Goal: Information Seeking & Learning: Compare options

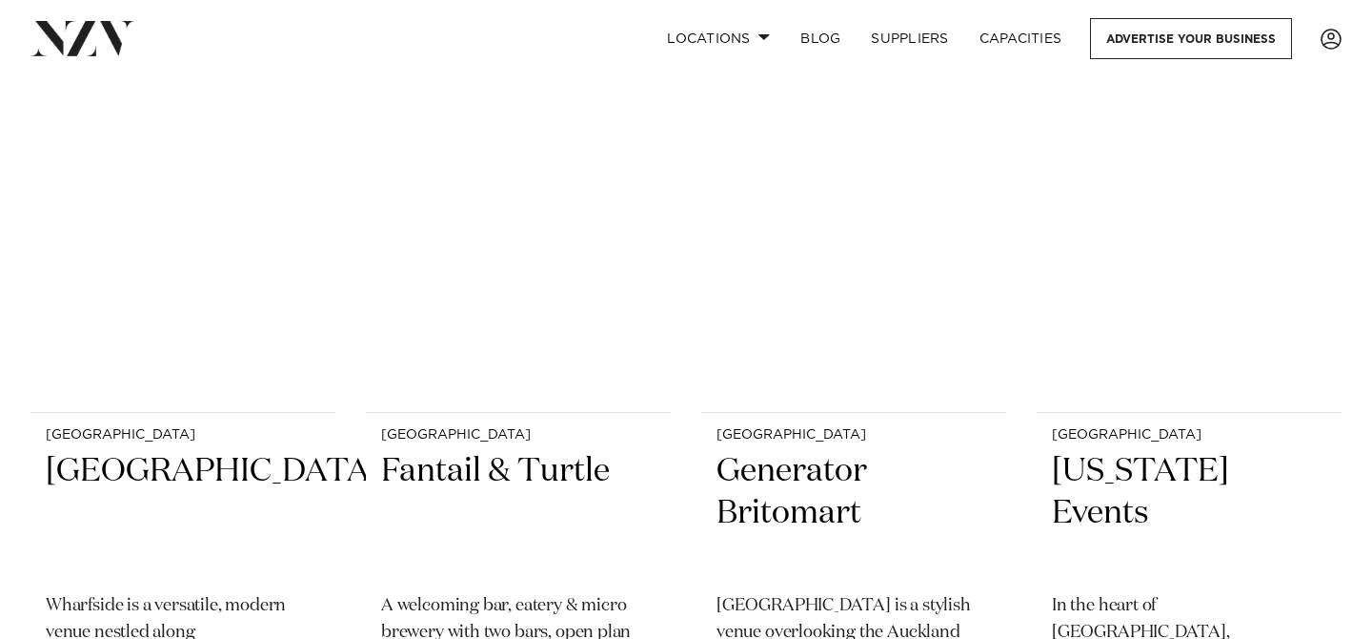
scroll to position [4169, 0]
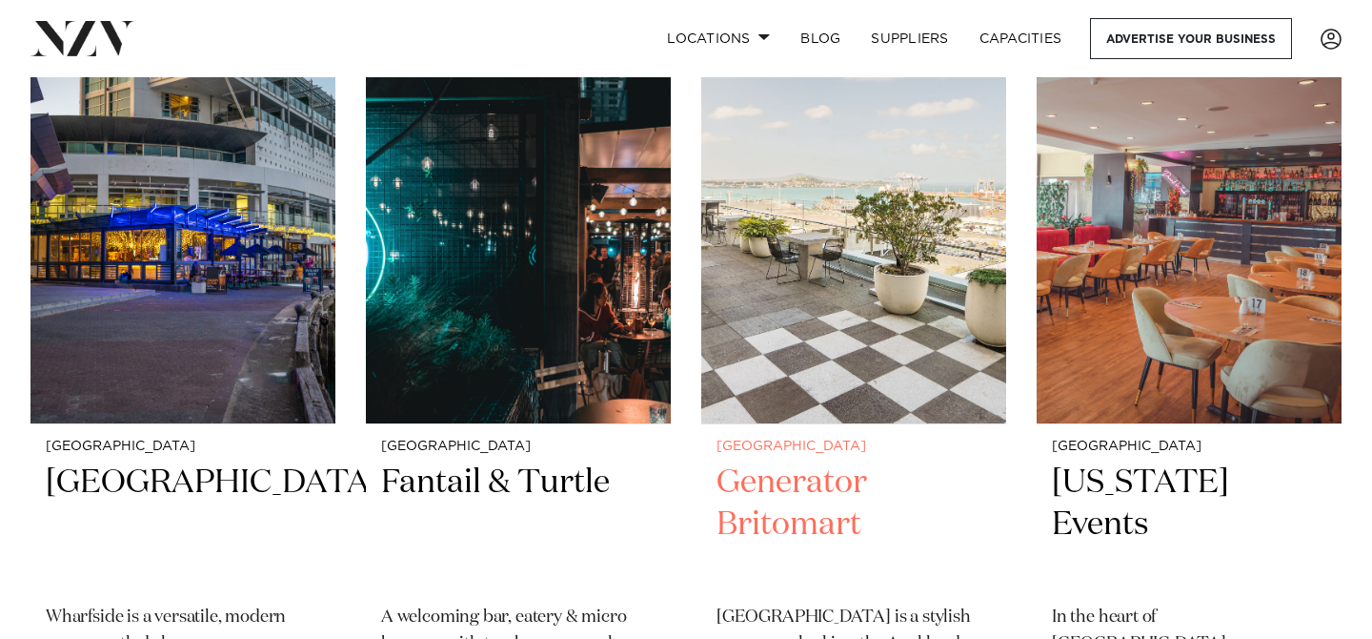
click at [778, 424] on div "Auckland Generator Britomart Generator Britomart Place is a stylish venue overl…" at bounding box center [853, 615] width 305 height 382
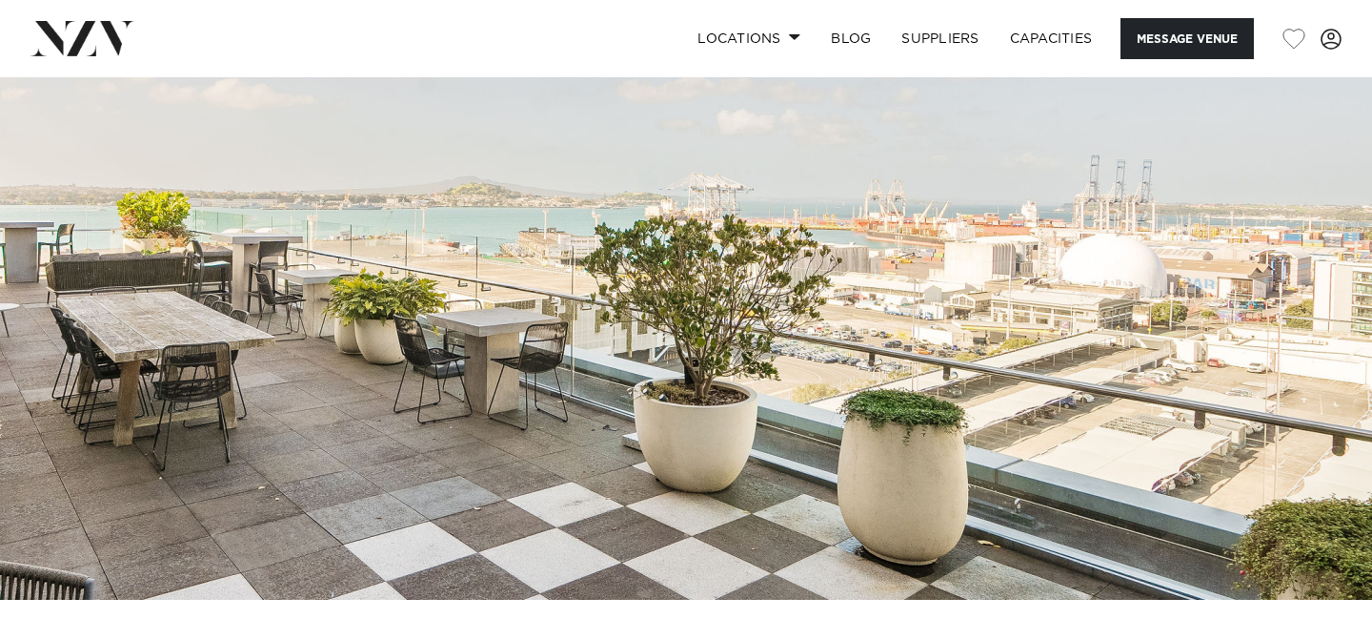
scroll to position [256, 0]
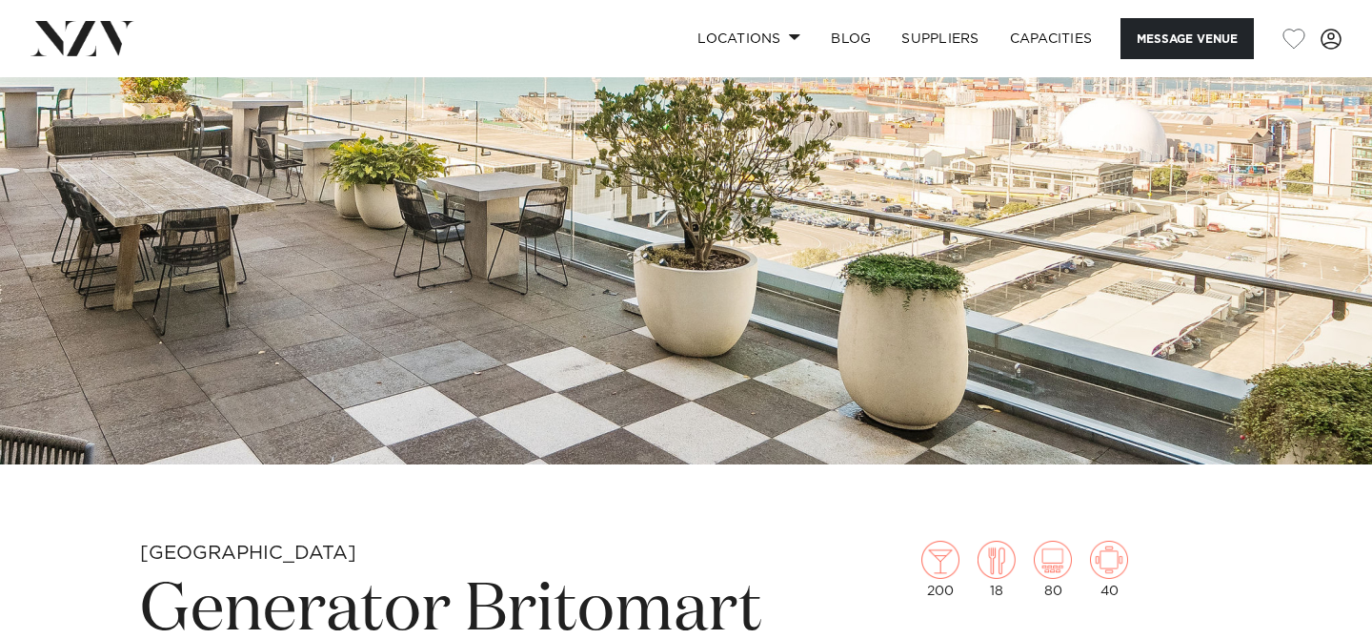
click at [1326, 220] on img at bounding box center [686, 142] width 1372 height 643
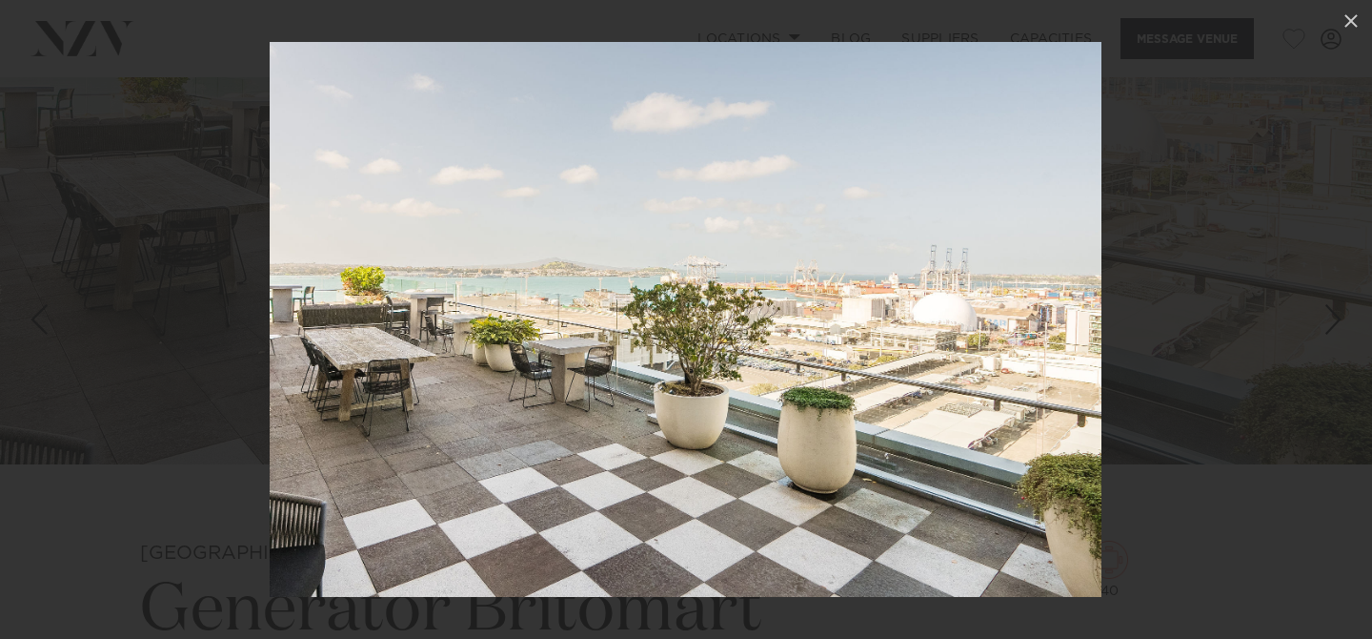
click at [1180, 306] on div at bounding box center [686, 319] width 1372 height 639
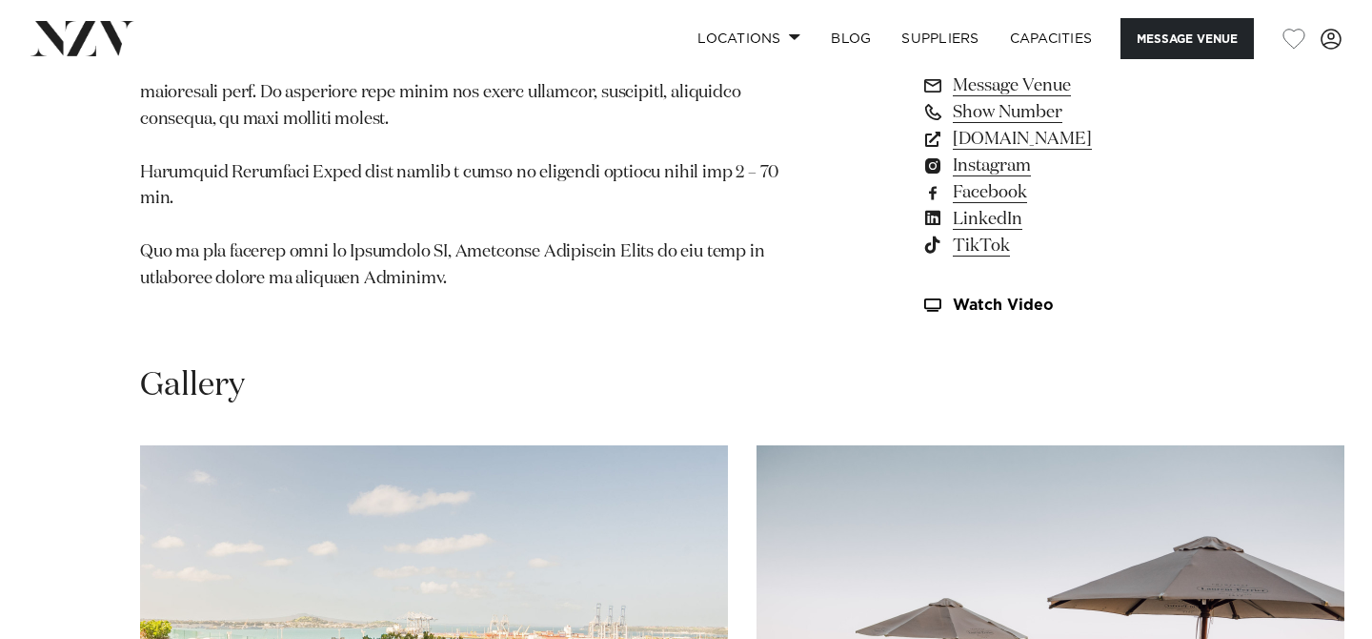
scroll to position [1917, 0]
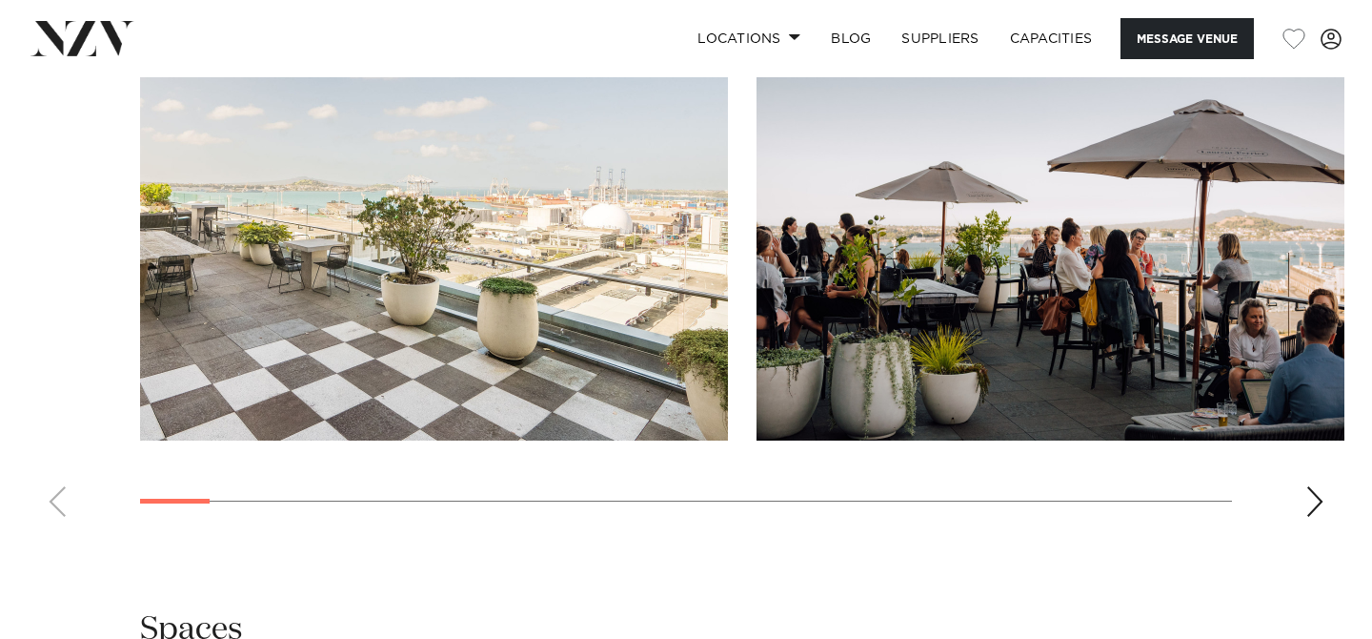
click at [1315, 513] on div "Next slide" at bounding box center [1315, 501] width 19 height 30
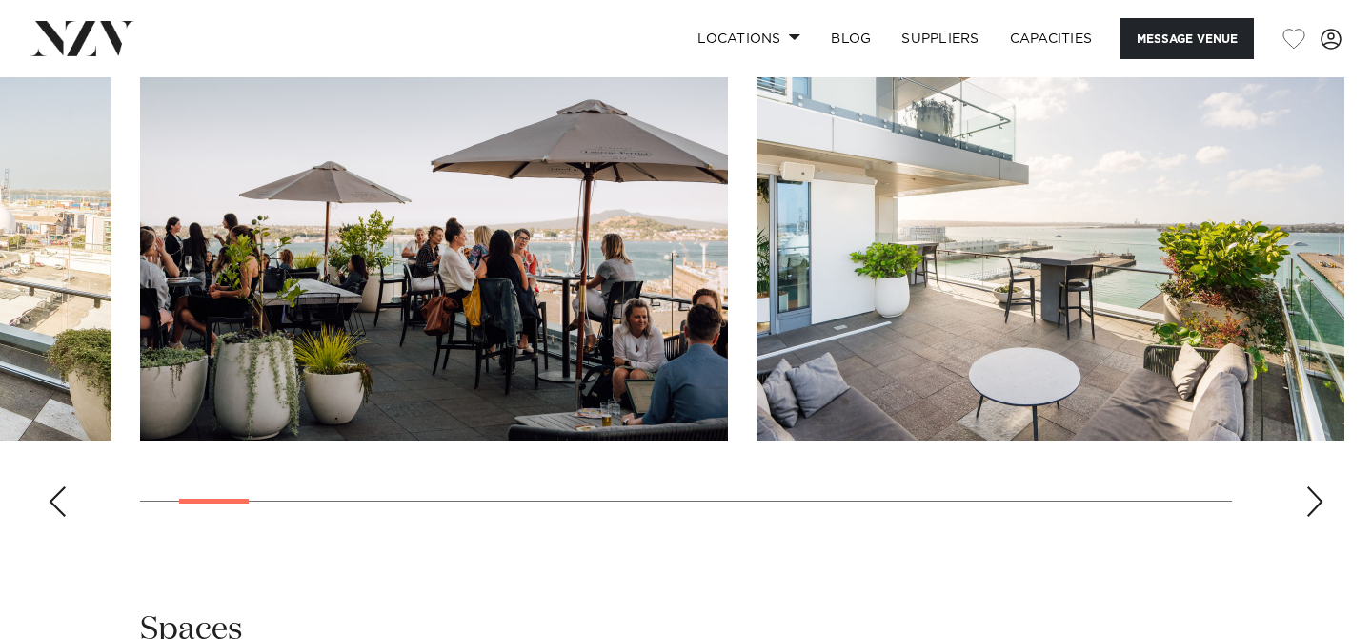
click at [1315, 513] on div "Next slide" at bounding box center [1315, 501] width 19 height 30
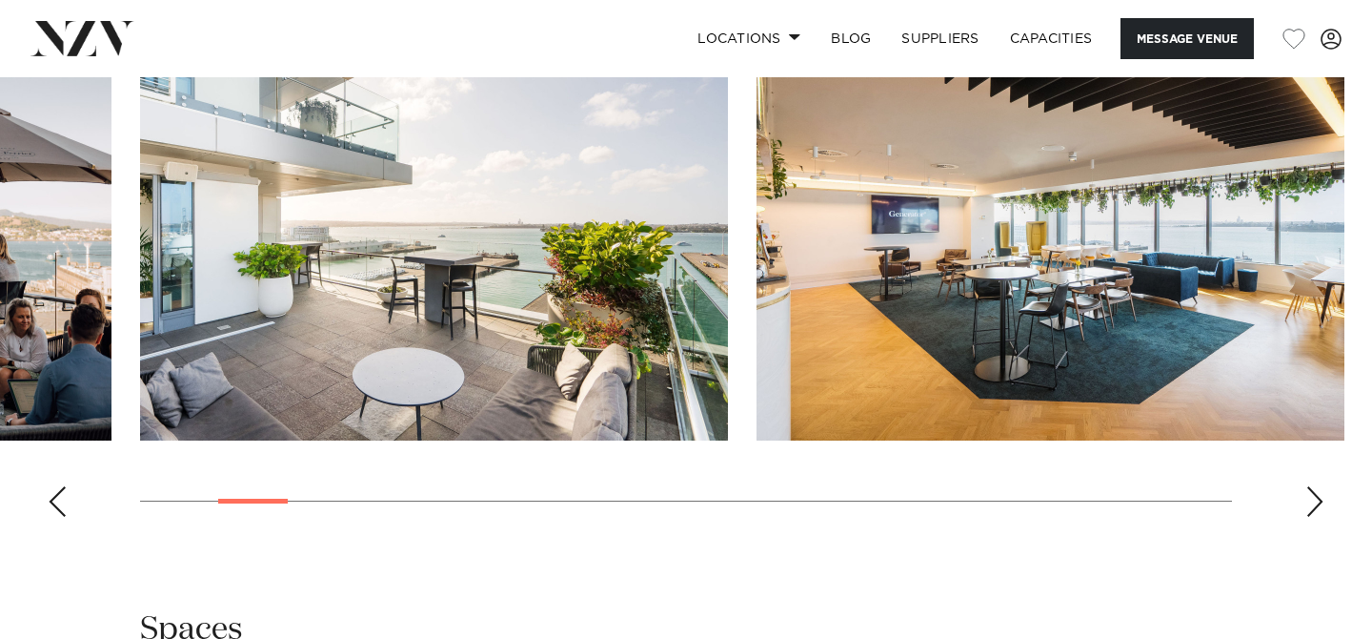
click at [1315, 513] on div "Next slide" at bounding box center [1315, 501] width 19 height 30
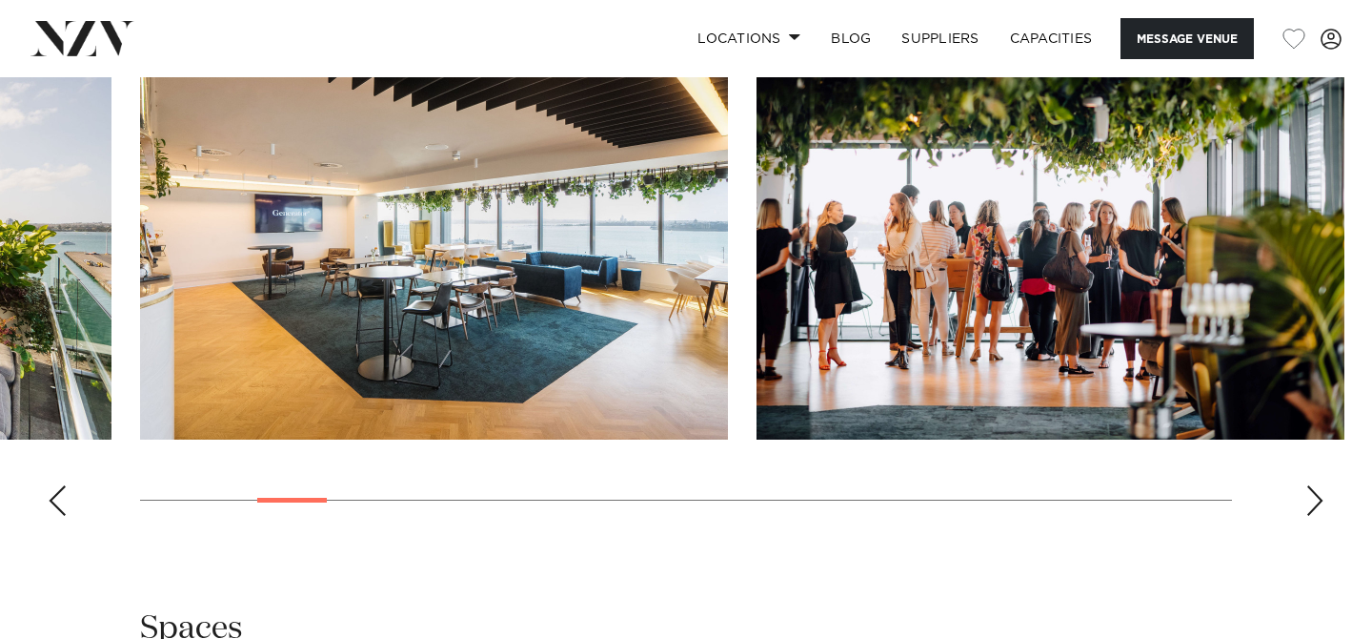
click at [1315, 513] on div "Next slide" at bounding box center [1315, 500] width 19 height 30
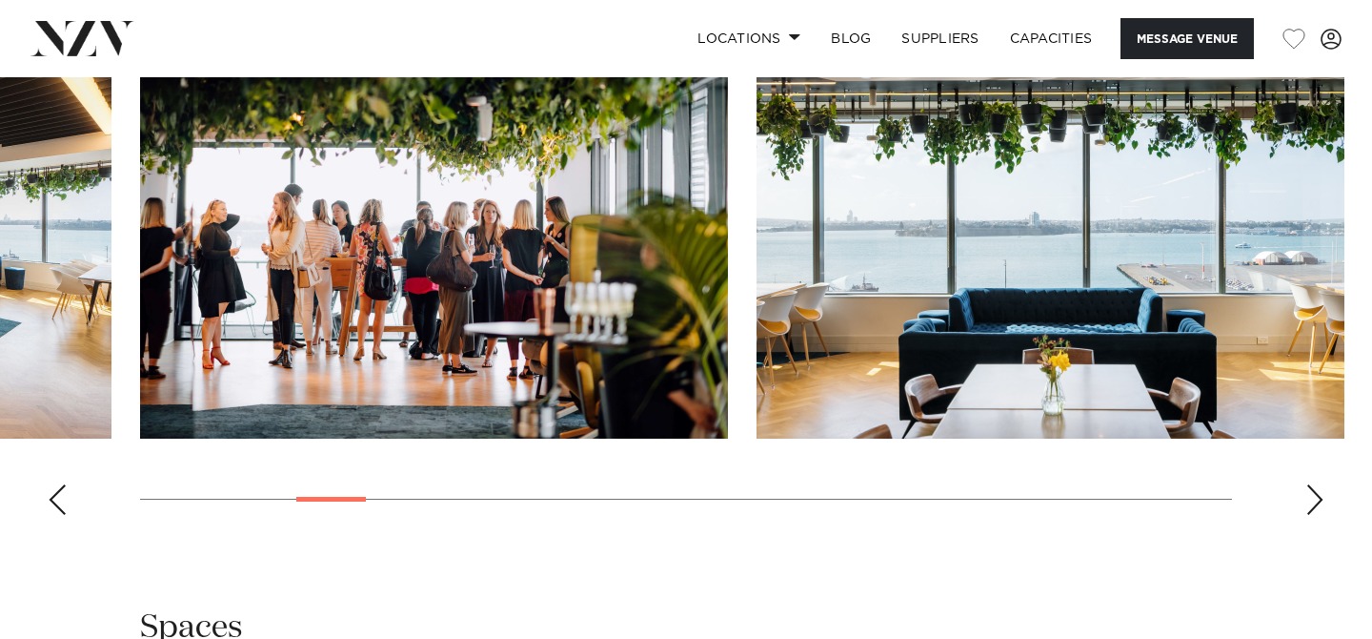
click at [1315, 513] on div "Next slide" at bounding box center [1315, 499] width 19 height 30
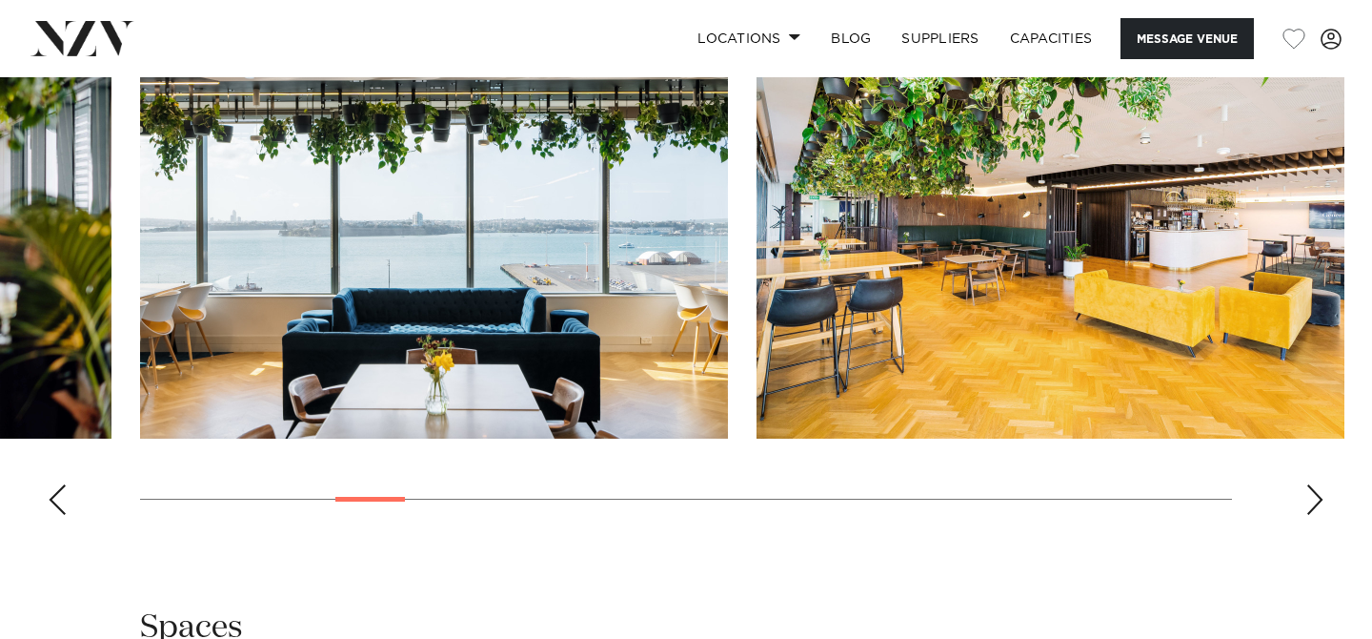
click at [1315, 513] on div "Next slide" at bounding box center [1315, 499] width 19 height 30
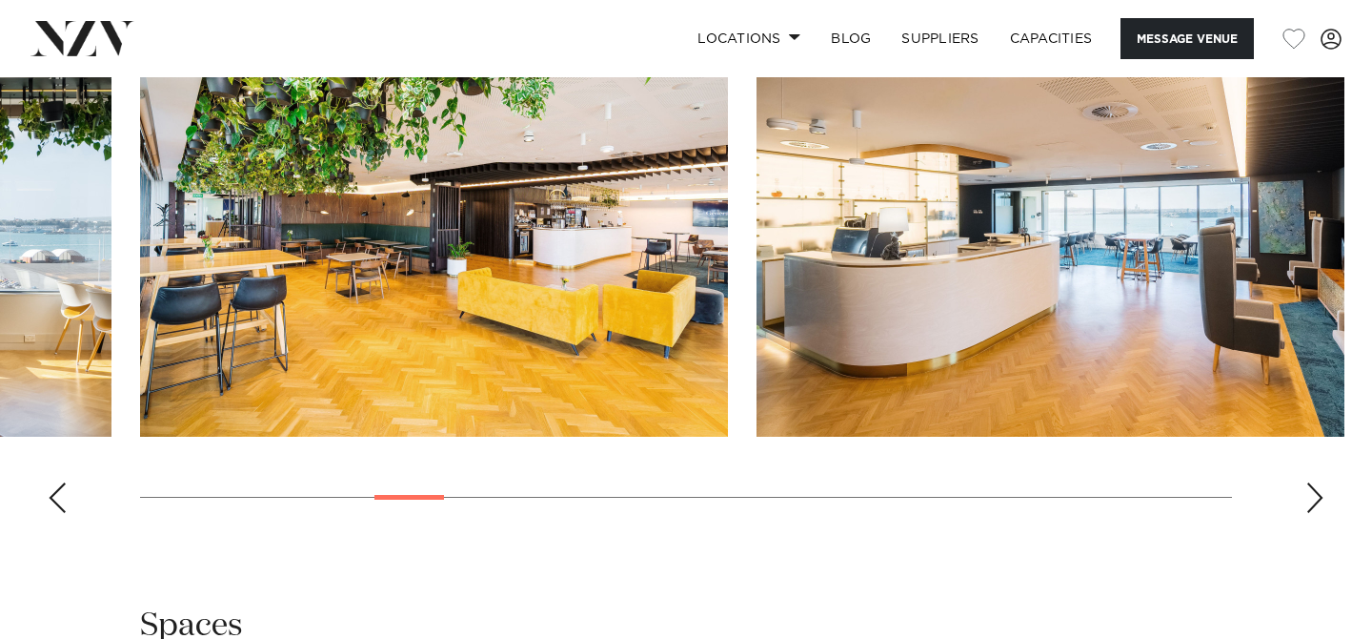
click at [1315, 513] on div "Next slide" at bounding box center [1315, 497] width 19 height 30
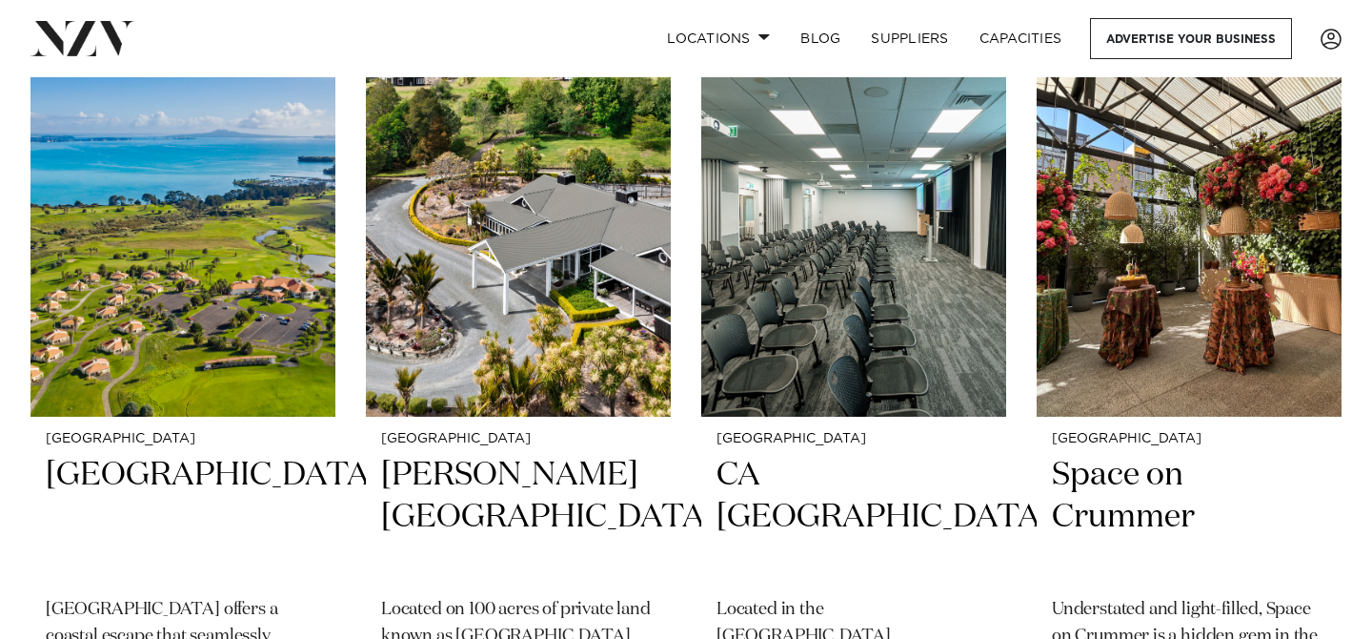
scroll to position [7463, 0]
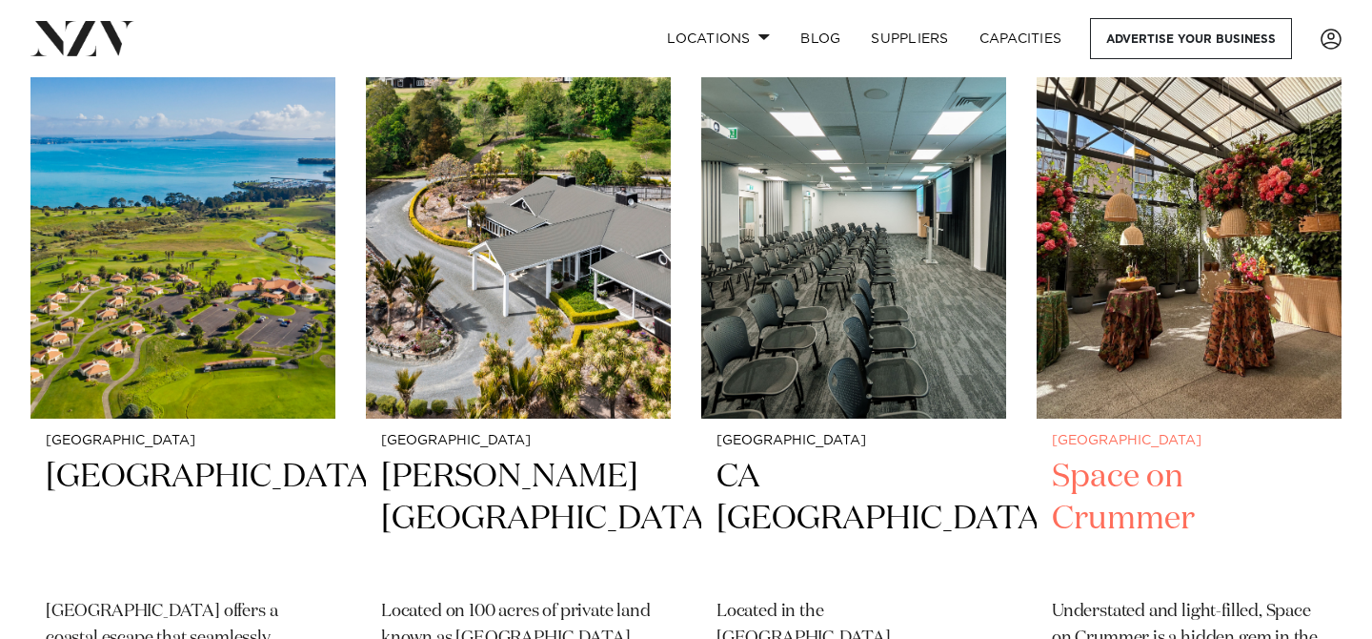
click at [1162, 196] on img at bounding box center [1189, 213] width 305 height 409
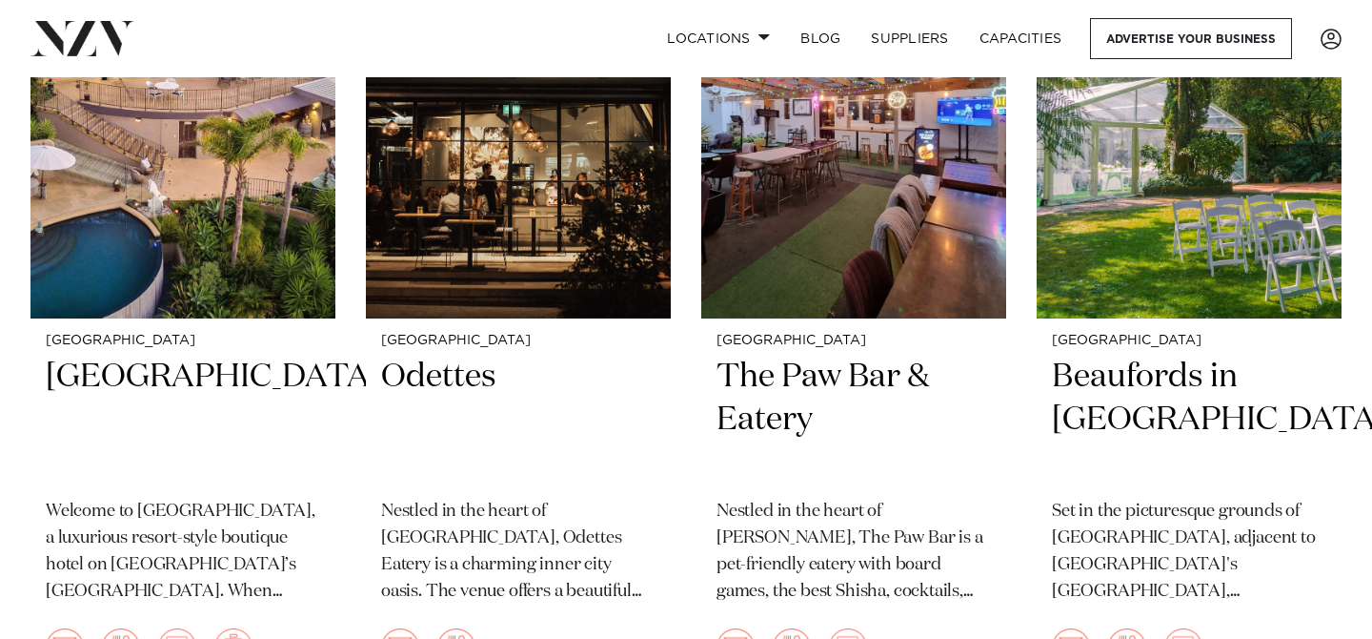
scroll to position [22309, 0]
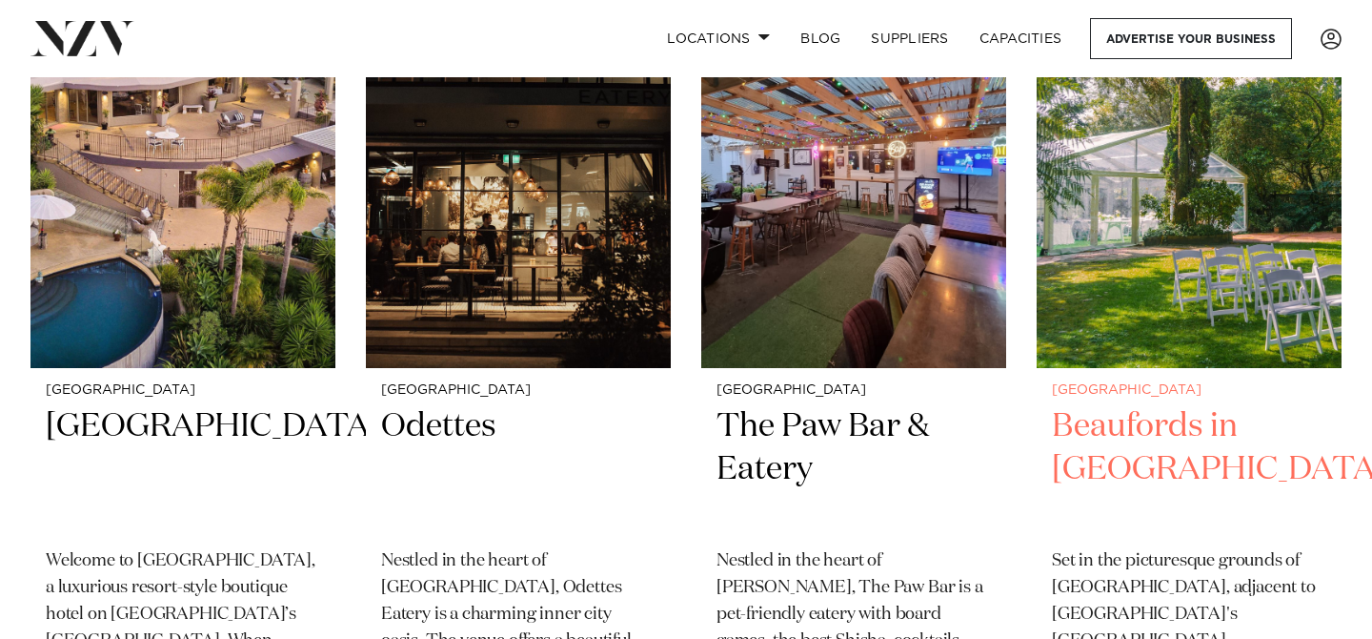
click at [1130, 251] on img at bounding box center [1189, 163] width 305 height 409
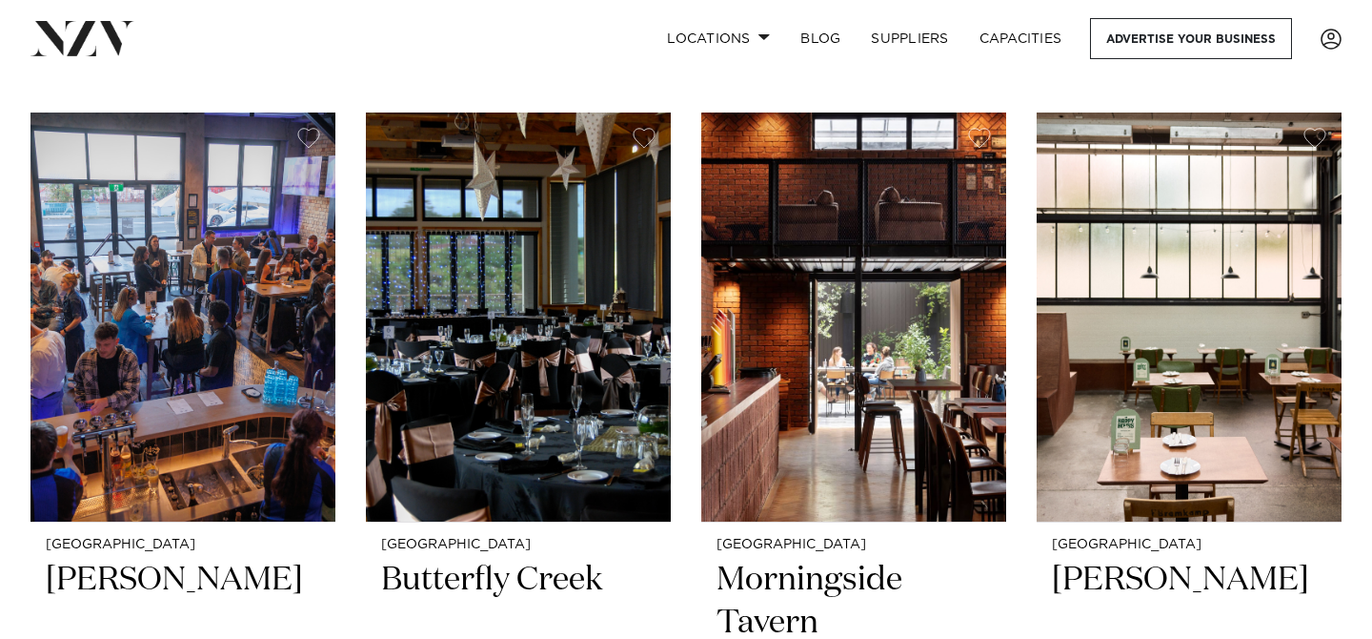
scroll to position [22878, 0]
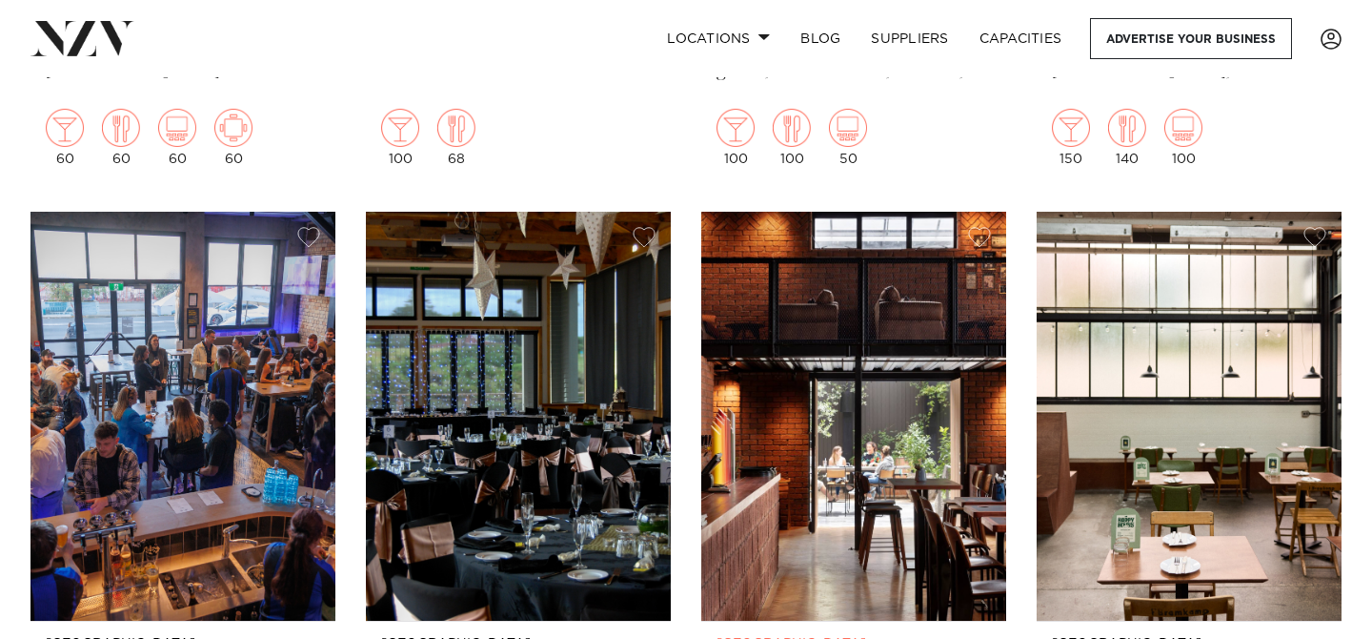
click at [800, 350] on img at bounding box center [853, 416] width 305 height 409
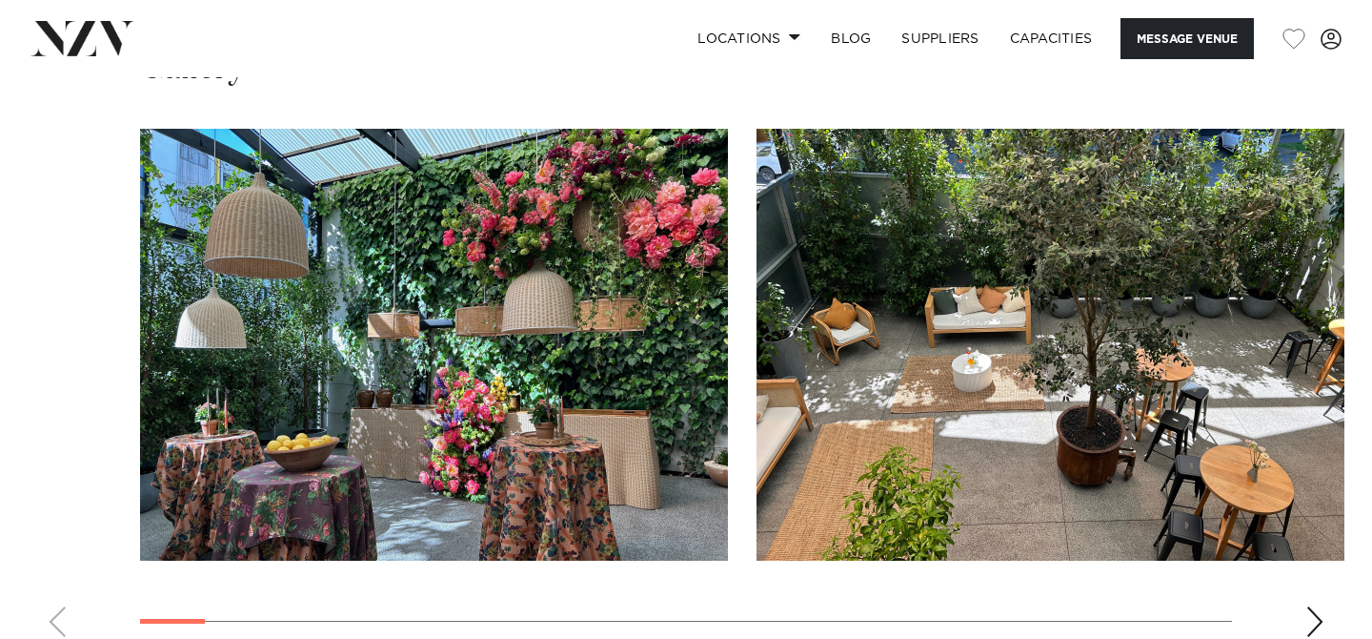
scroll to position [1801, 0]
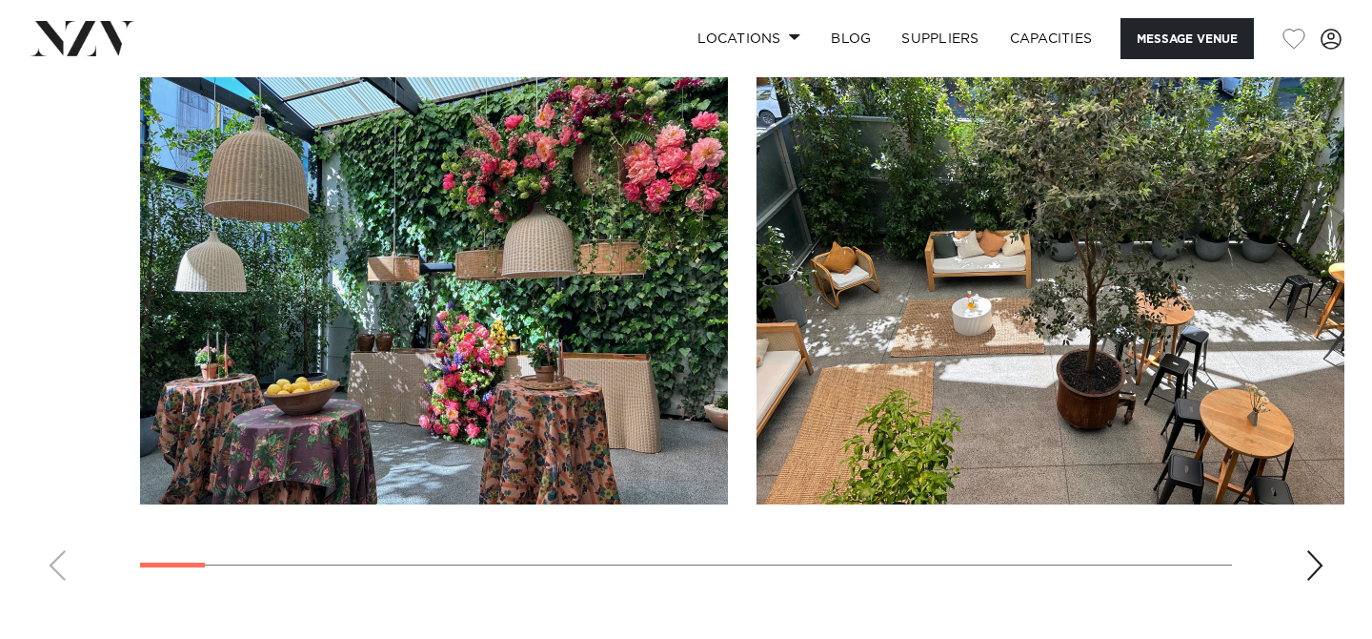
click at [1317, 562] on div "Next slide" at bounding box center [1315, 565] width 19 height 30
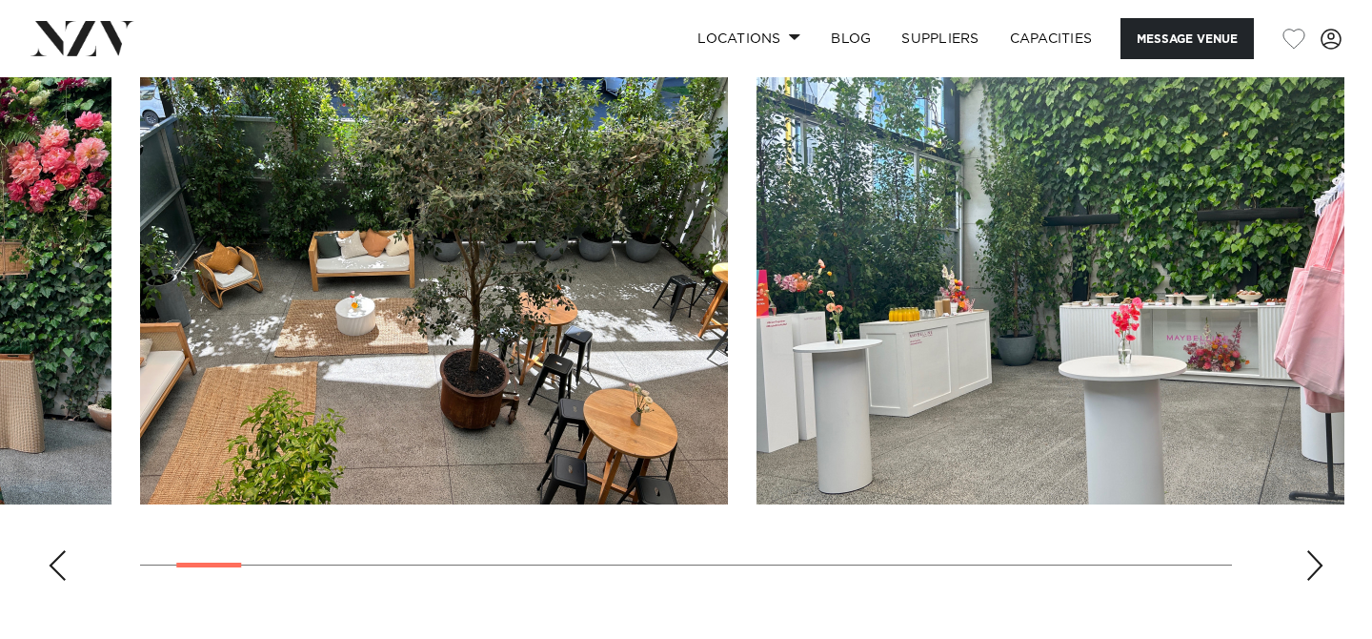
click at [1316, 563] on div "Next slide" at bounding box center [1315, 565] width 19 height 30
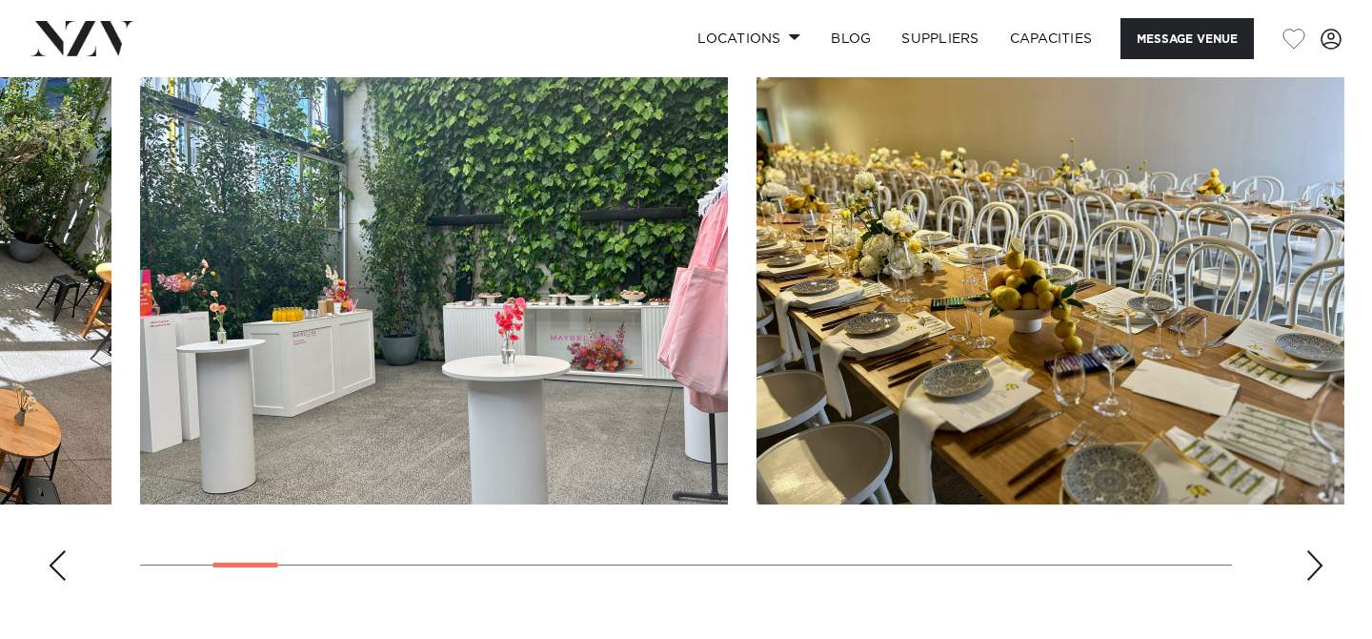
click at [1316, 563] on div "Next slide" at bounding box center [1315, 565] width 19 height 30
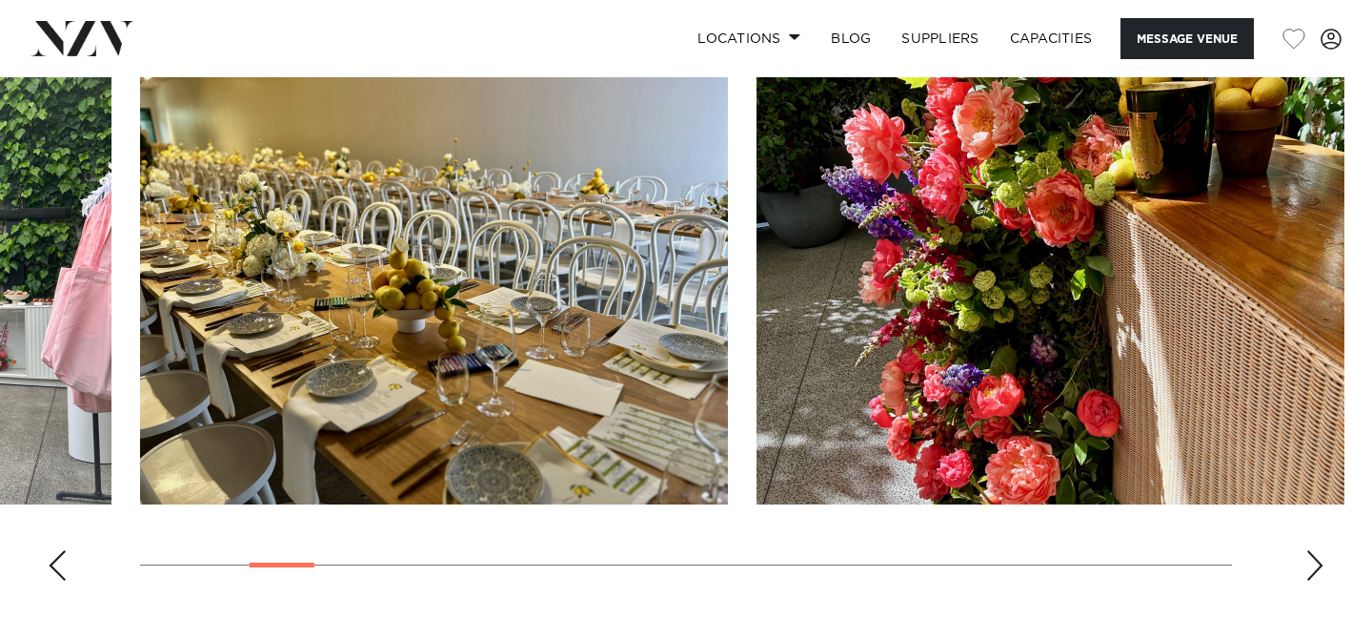
click at [1316, 563] on div "Next slide" at bounding box center [1315, 565] width 19 height 30
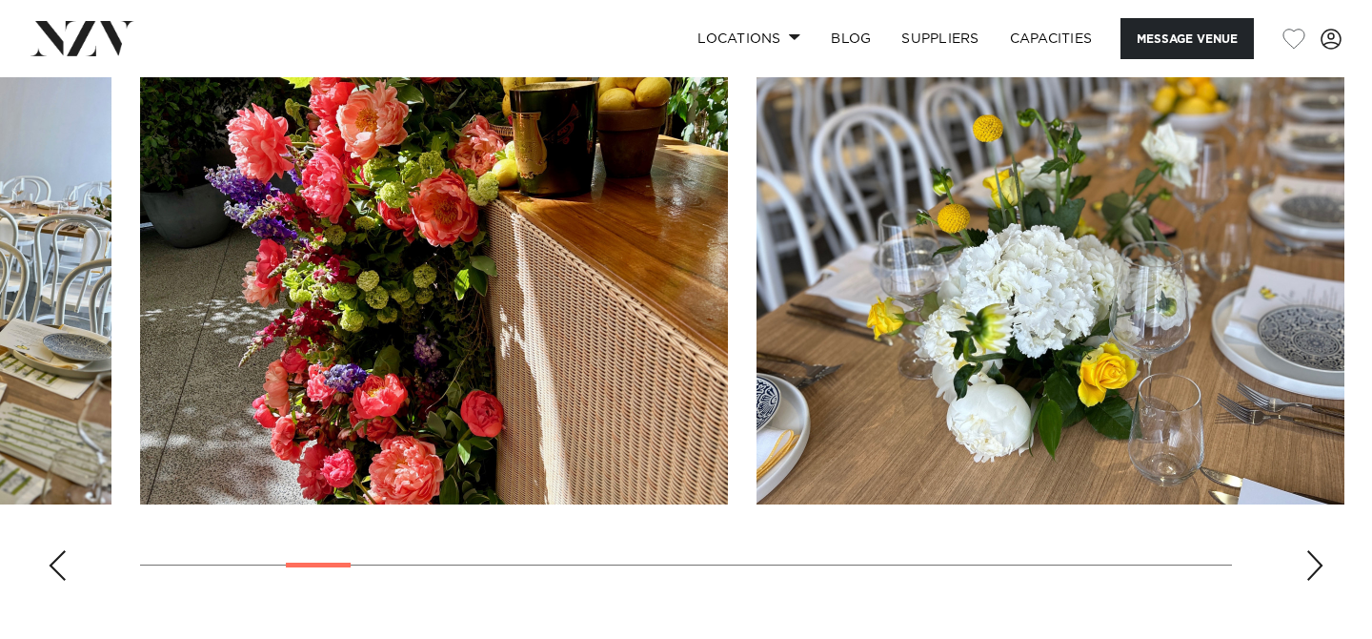
click at [1316, 563] on div "Next slide" at bounding box center [1315, 565] width 19 height 30
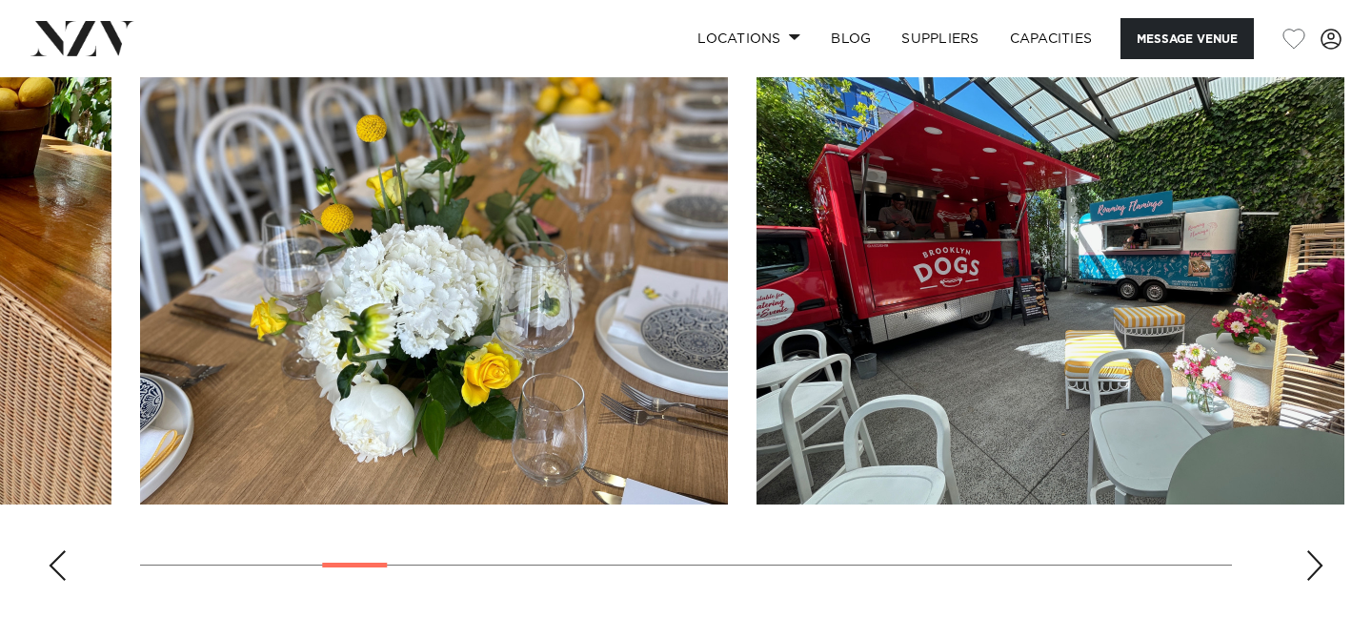
click at [1316, 563] on div "Next slide" at bounding box center [1315, 565] width 19 height 30
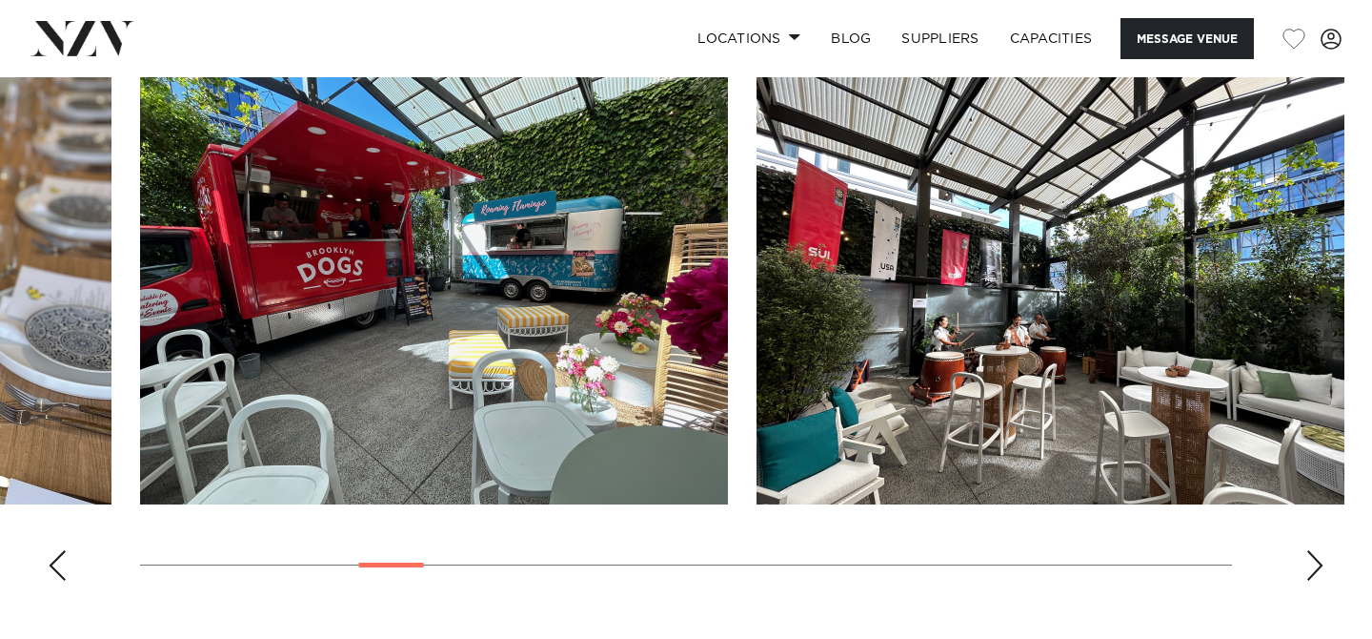
click at [1317, 562] on div "Next slide" at bounding box center [1315, 565] width 19 height 30
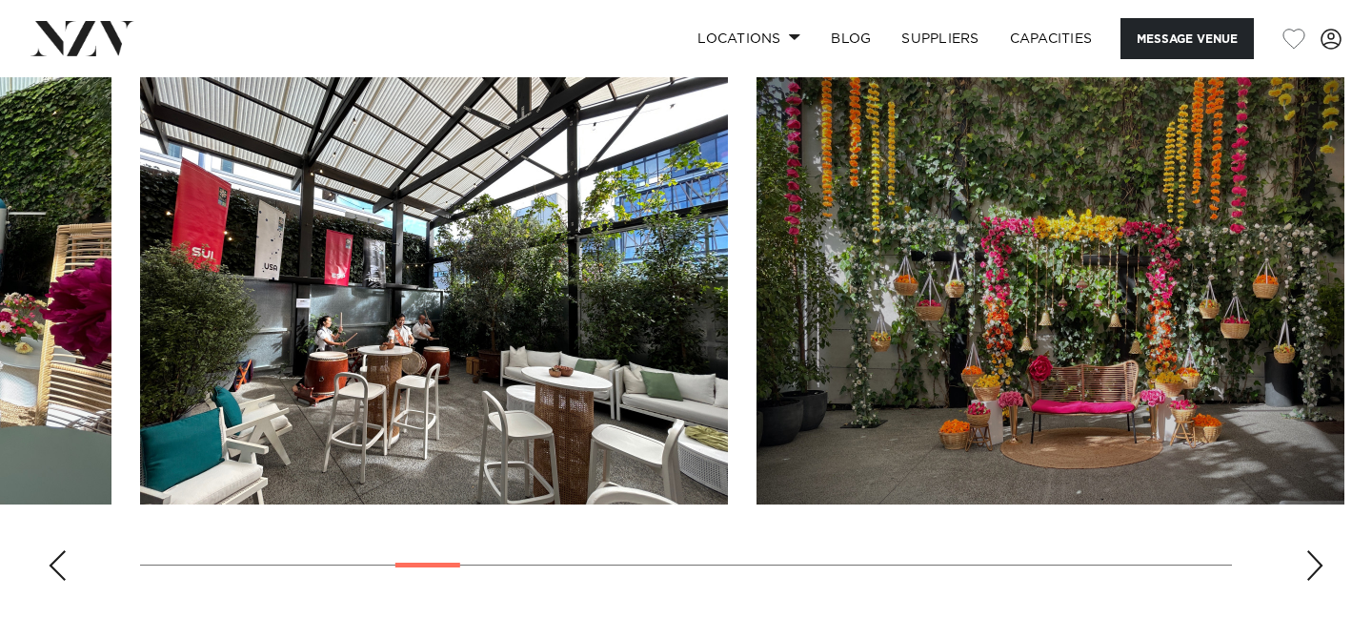
click at [1317, 562] on div "Next slide" at bounding box center [1315, 565] width 19 height 30
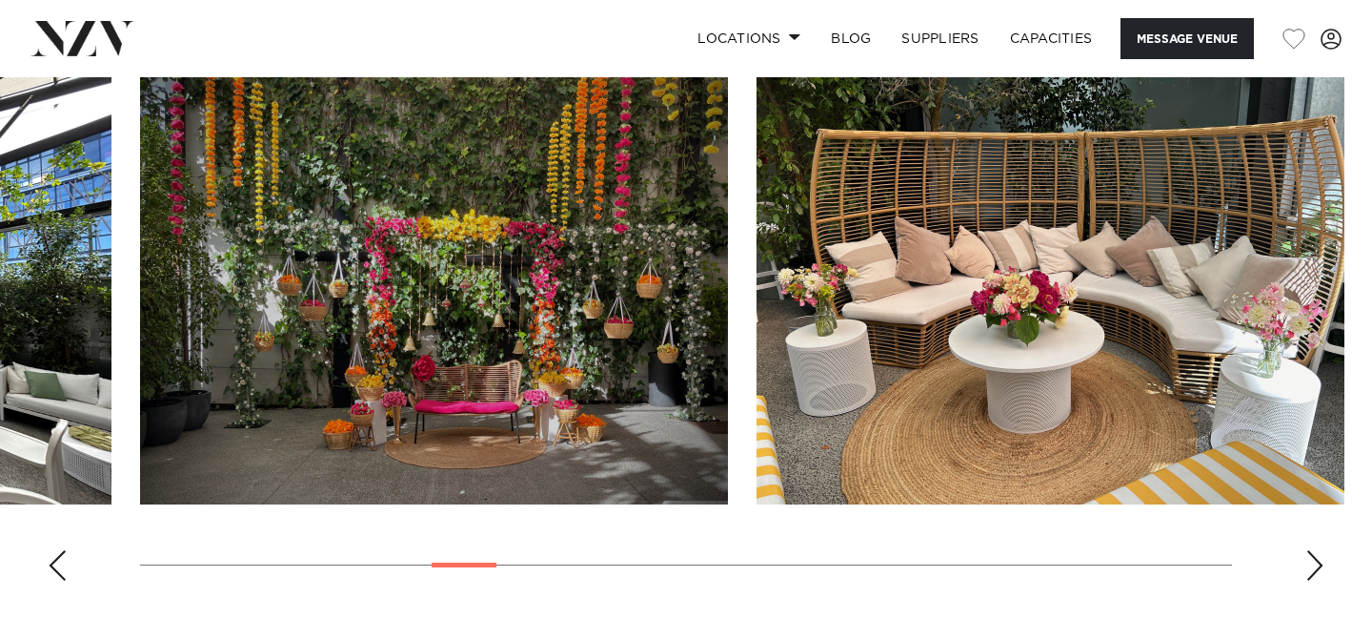
click at [1315, 563] on div "Next slide" at bounding box center [1315, 565] width 19 height 30
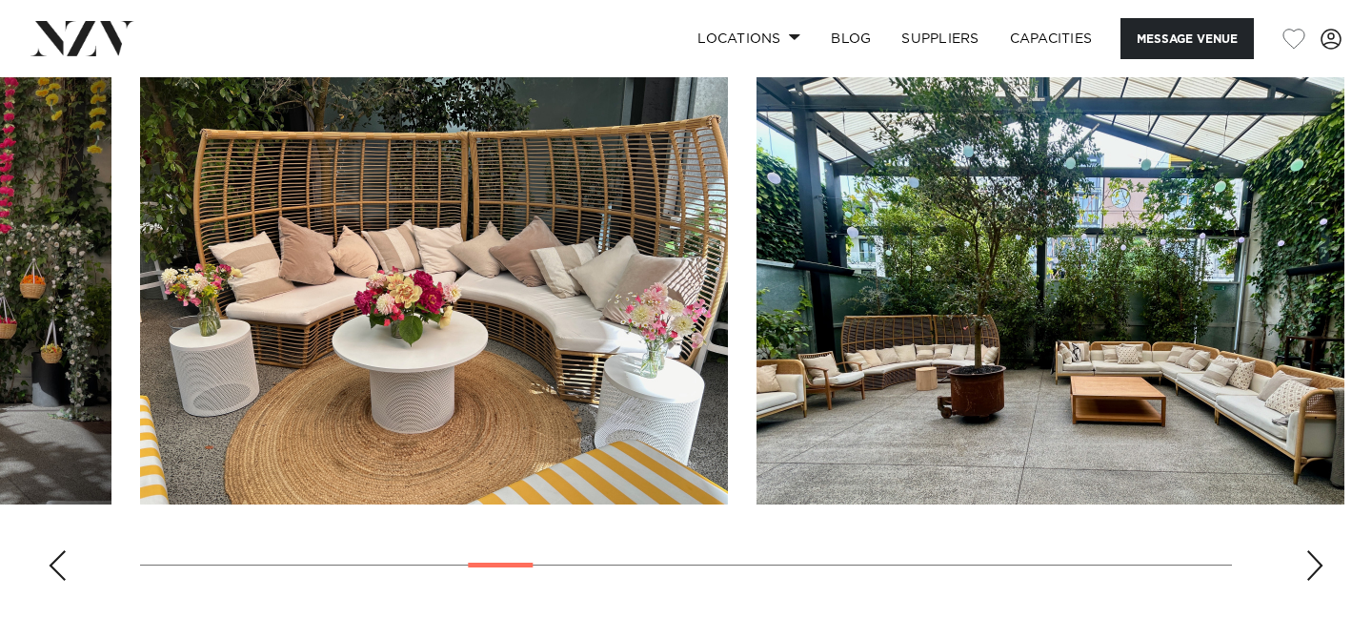
click at [1320, 563] on div "Next slide" at bounding box center [1315, 565] width 19 height 30
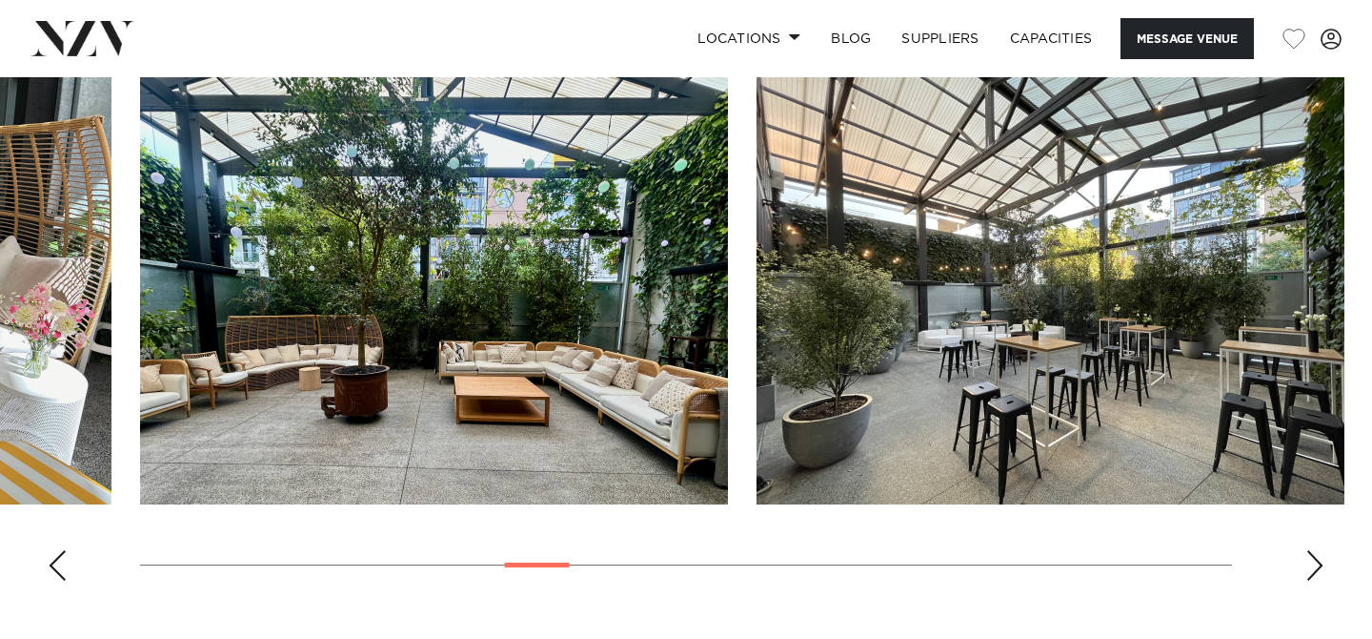
click at [1317, 563] on div "Next slide" at bounding box center [1315, 565] width 19 height 30
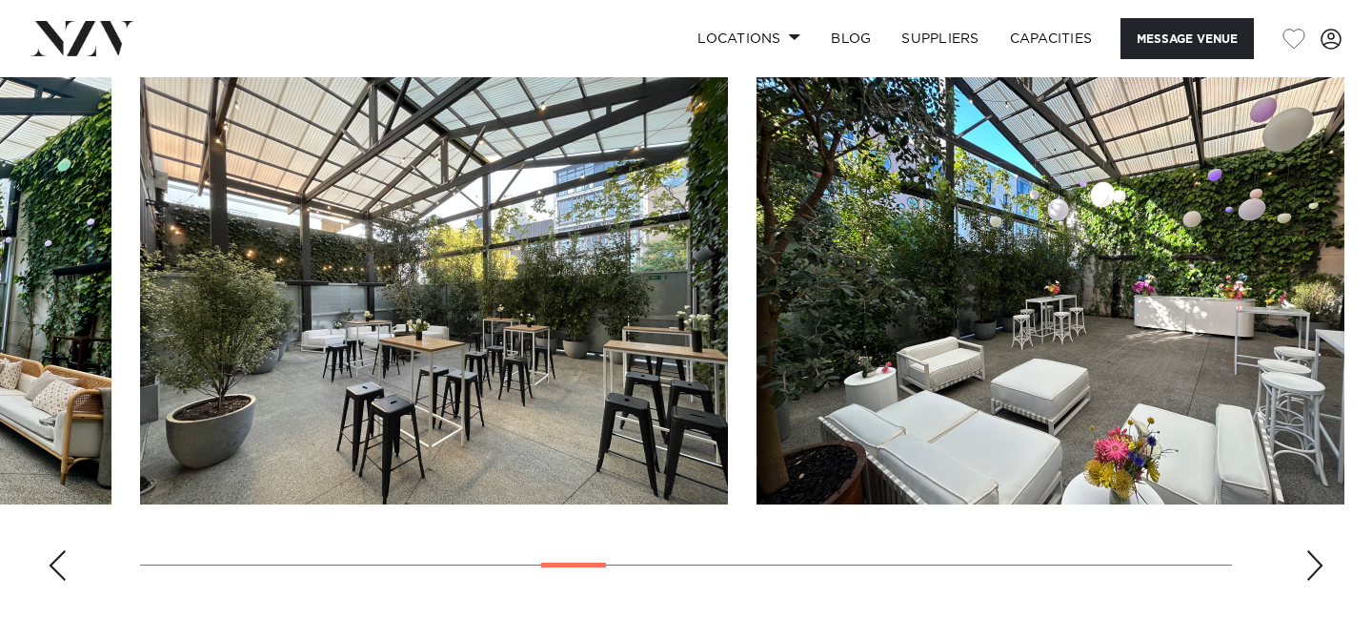
click at [1317, 563] on div "Next slide" at bounding box center [1315, 565] width 19 height 30
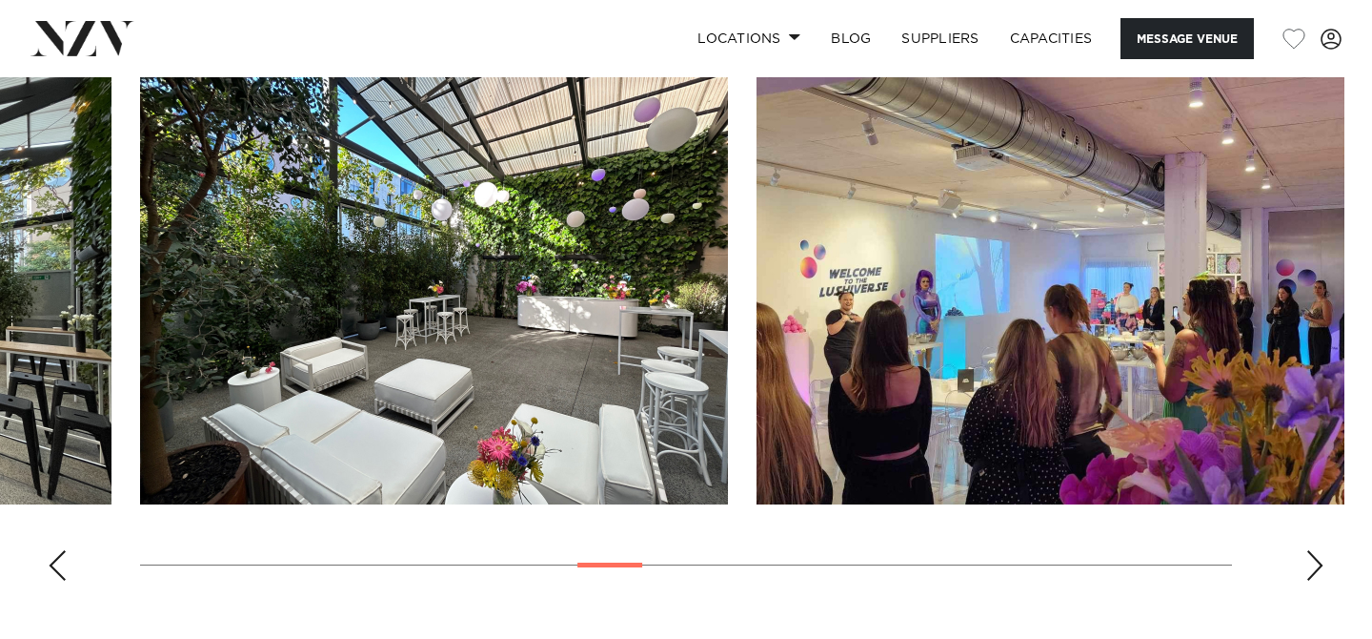
click at [1317, 563] on div "Next slide" at bounding box center [1315, 565] width 19 height 30
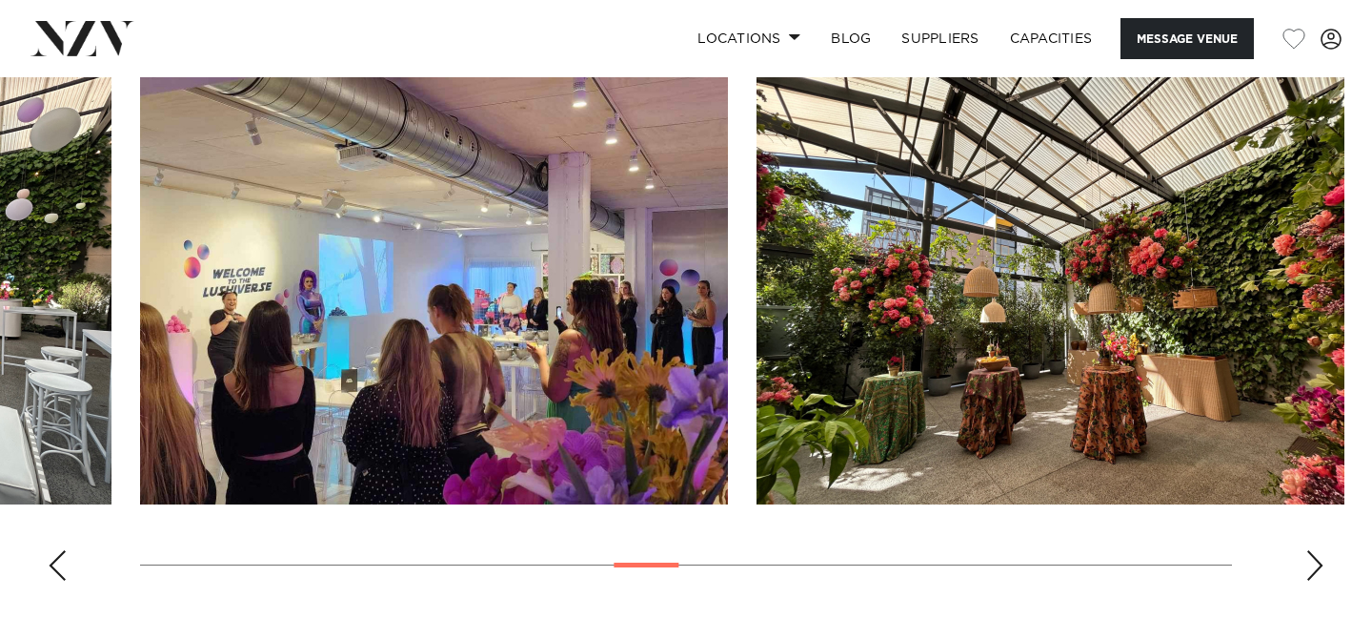
click at [1317, 563] on div "Next slide" at bounding box center [1315, 565] width 19 height 30
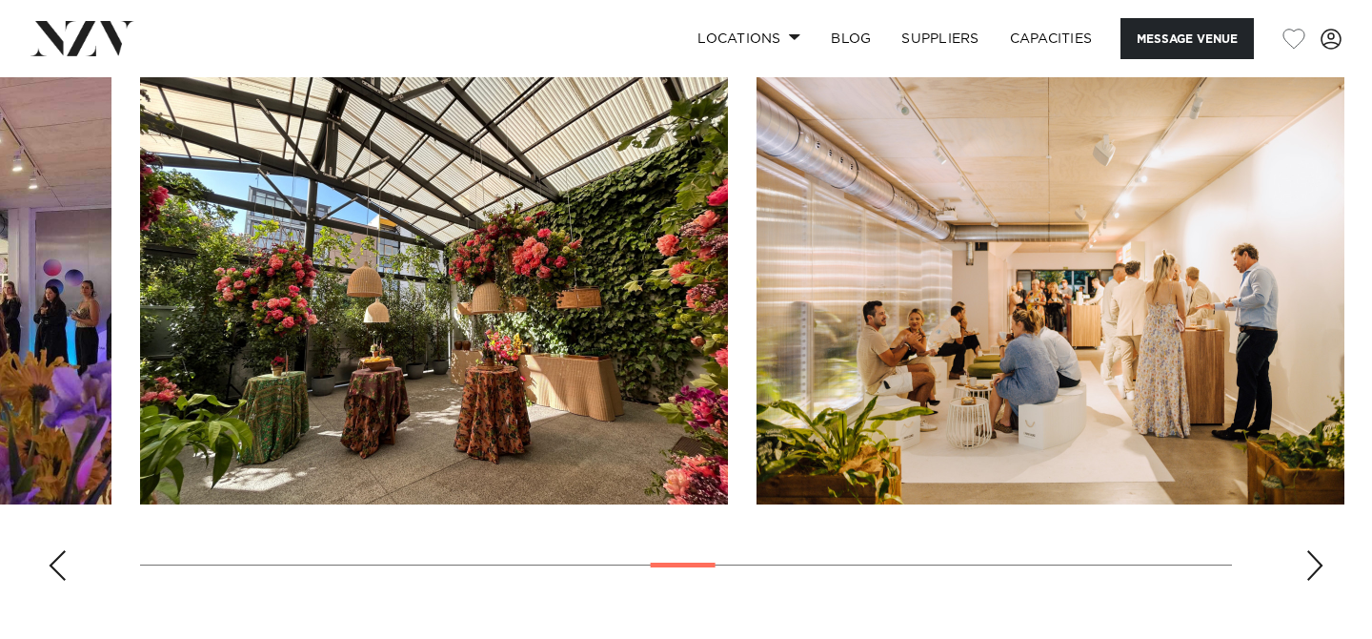
scroll to position [1804, 0]
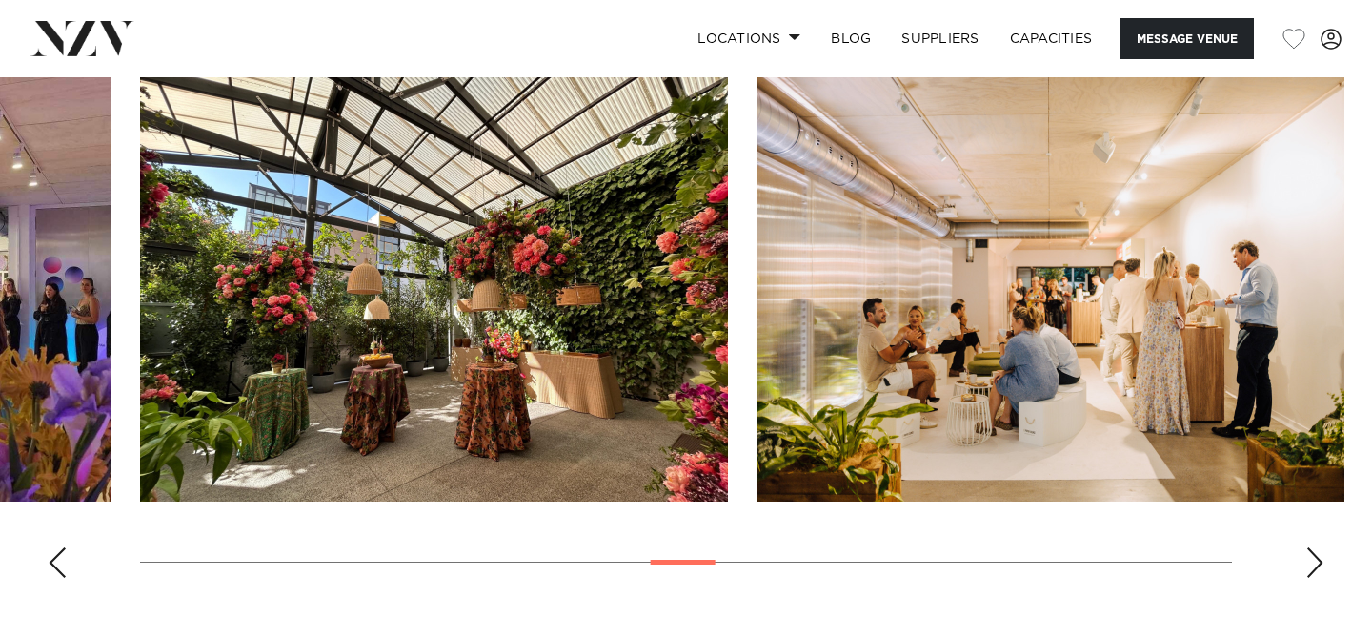
click at [1317, 563] on div "Next slide" at bounding box center [1315, 562] width 19 height 30
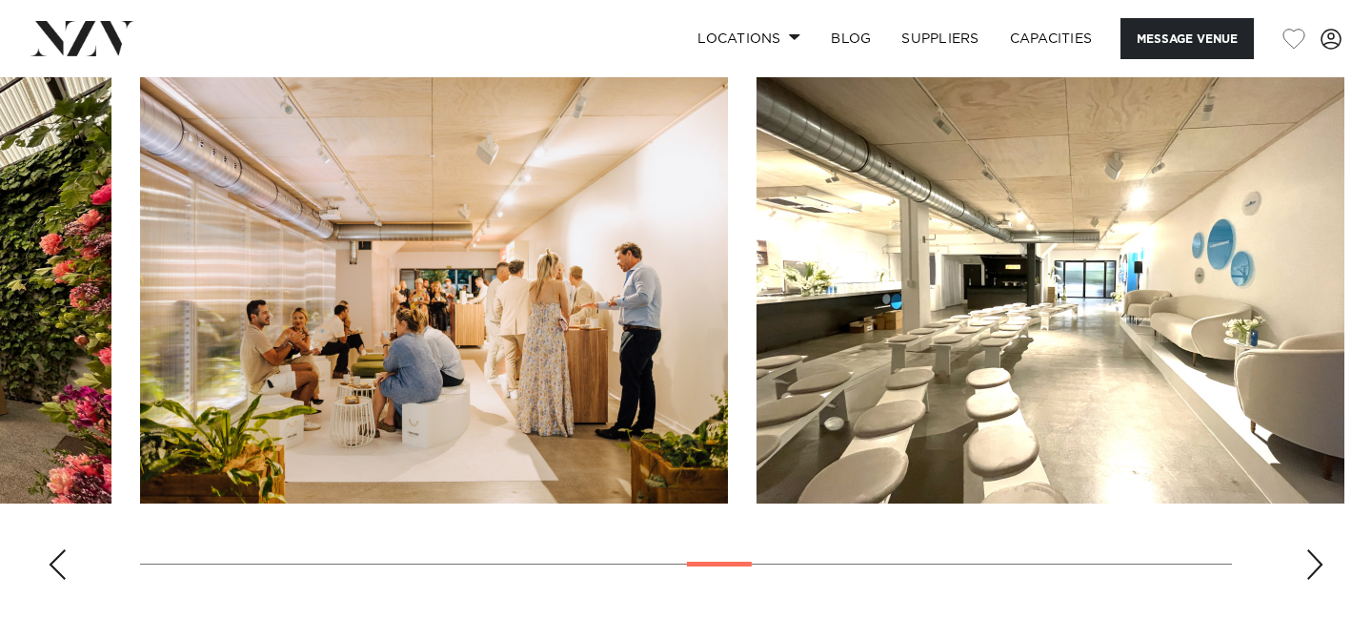
scroll to position [1800, 0]
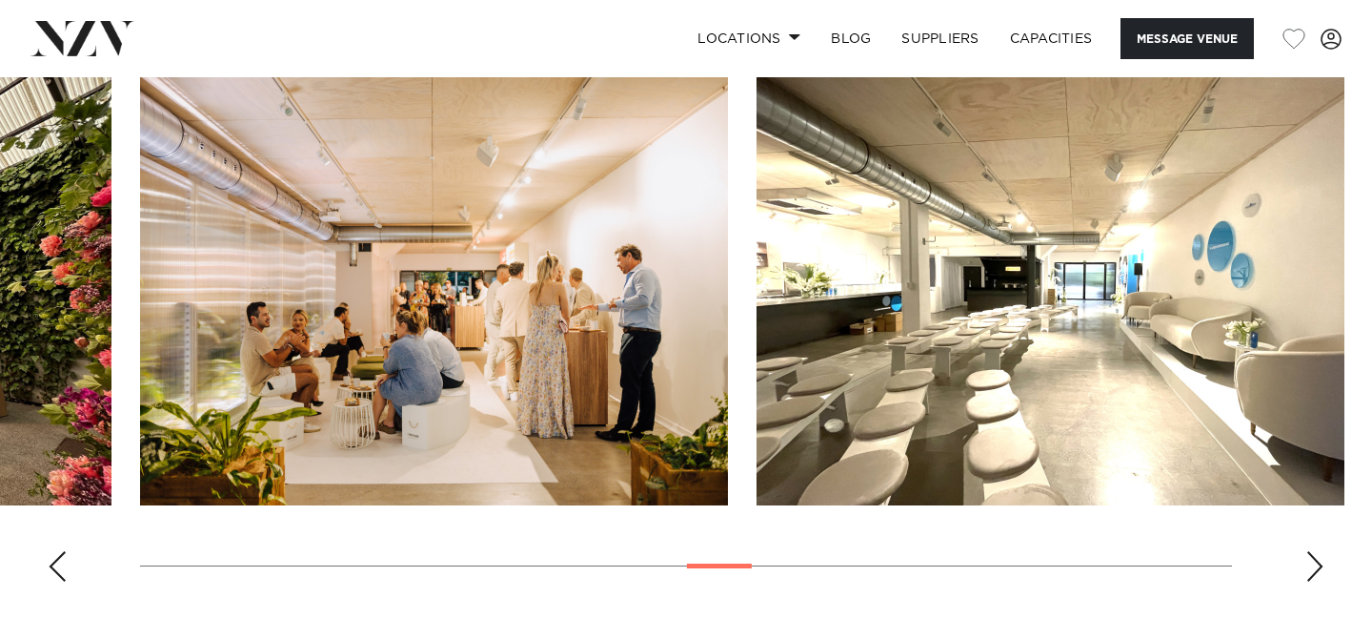
click at [1317, 563] on div "Next slide" at bounding box center [1315, 566] width 19 height 30
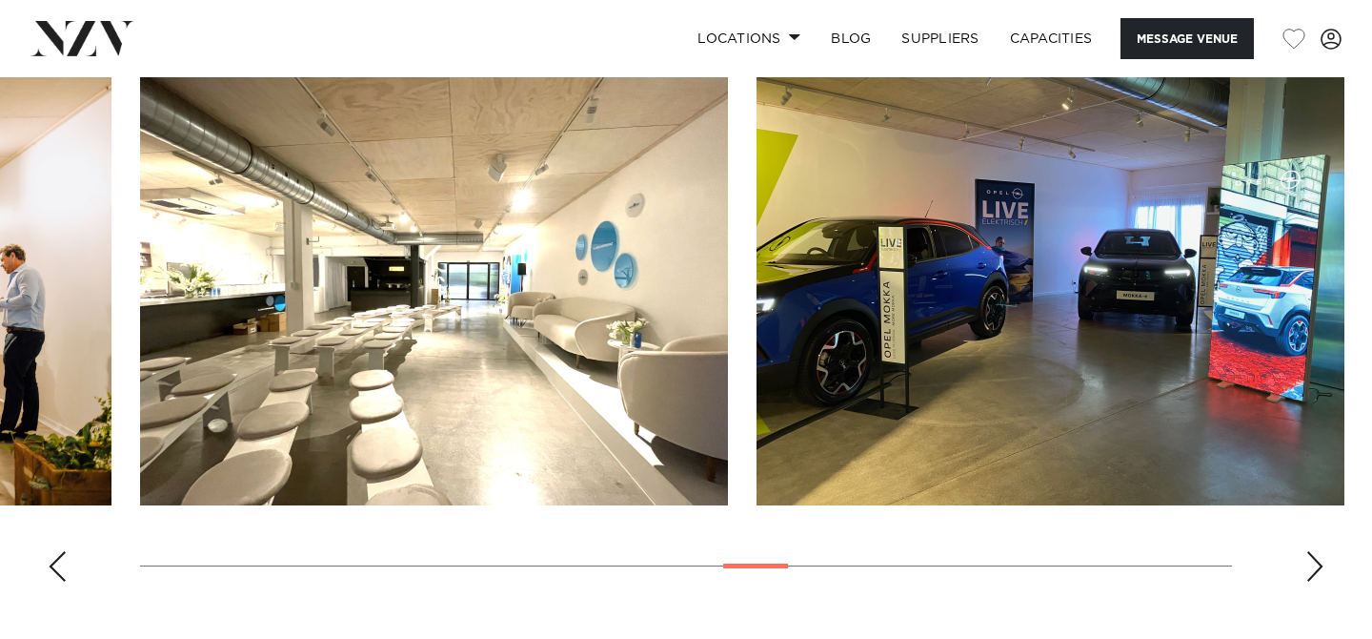
click at [1318, 563] on div "Next slide" at bounding box center [1315, 566] width 19 height 30
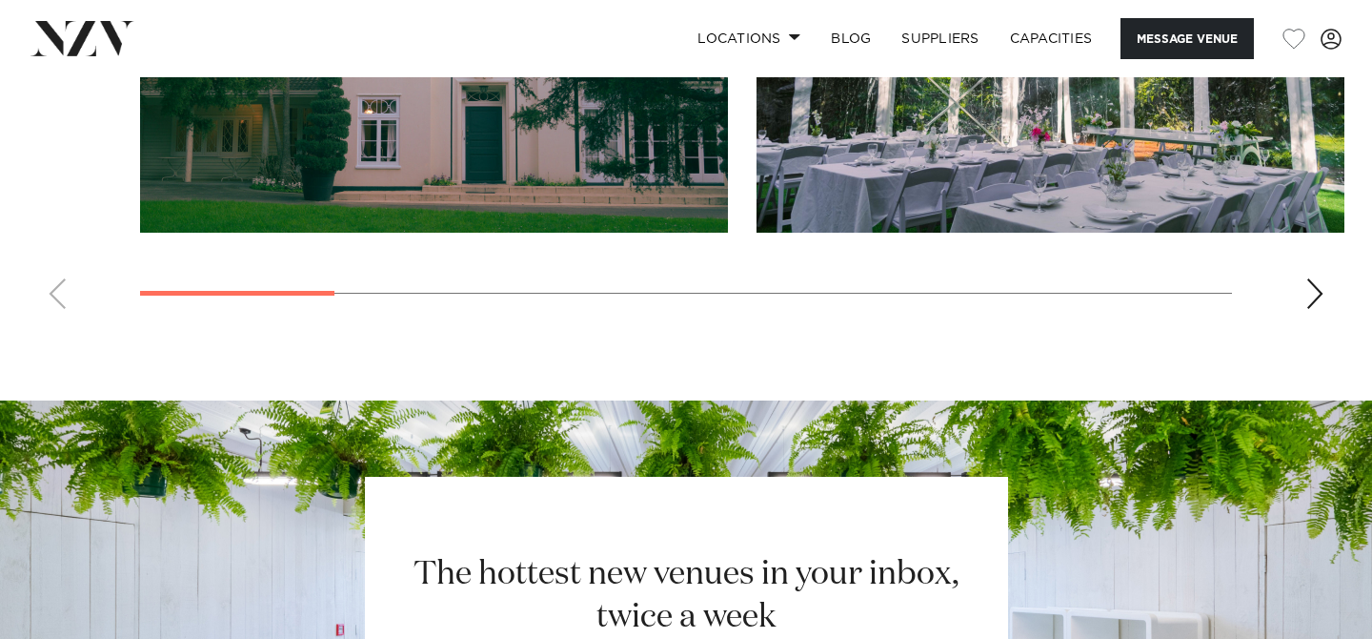
scroll to position [1825, 0]
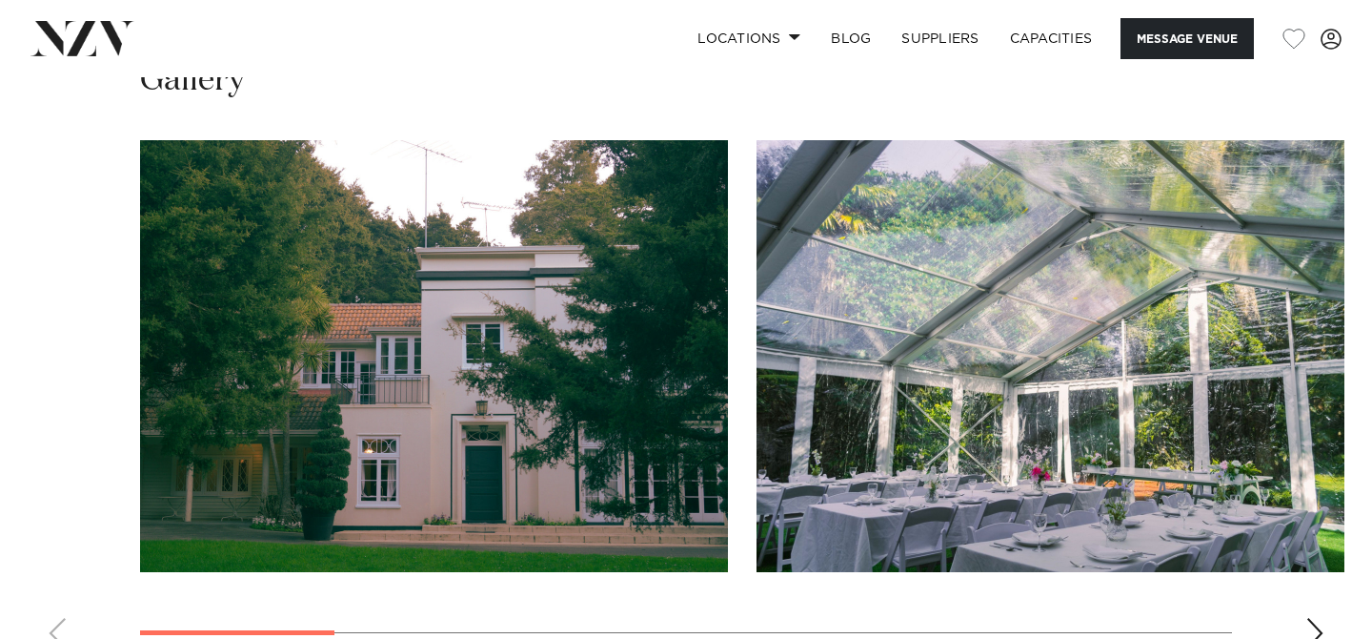
click at [1316, 618] on div "Next slide" at bounding box center [1315, 633] width 19 height 30
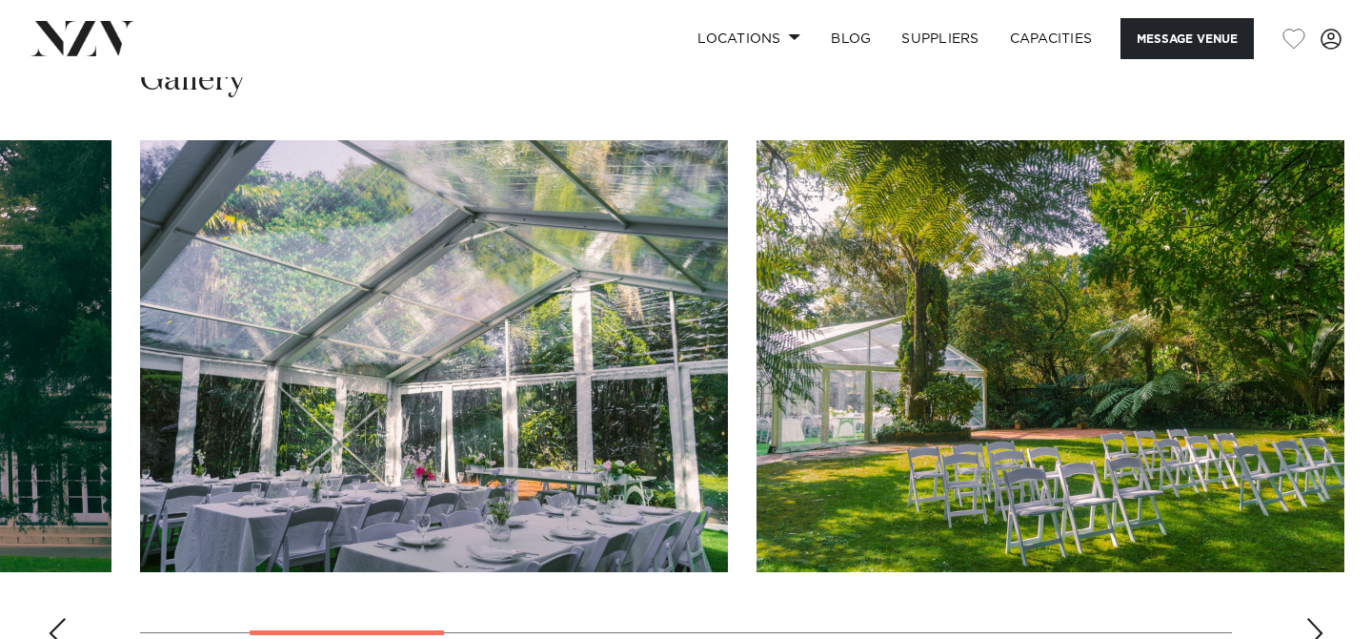
click at [1316, 618] on div "Next slide" at bounding box center [1315, 633] width 19 height 30
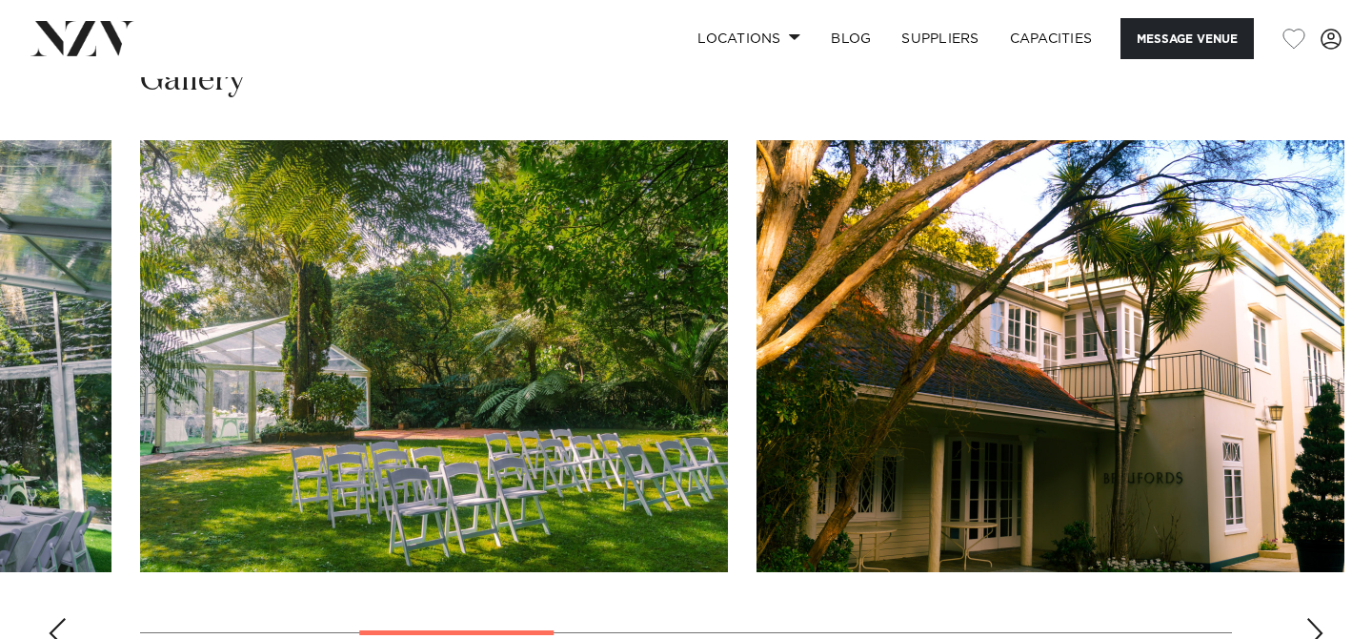
click at [1316, 618] on div "Next slide" at bounding box center [1315, 633] width 19 height 30
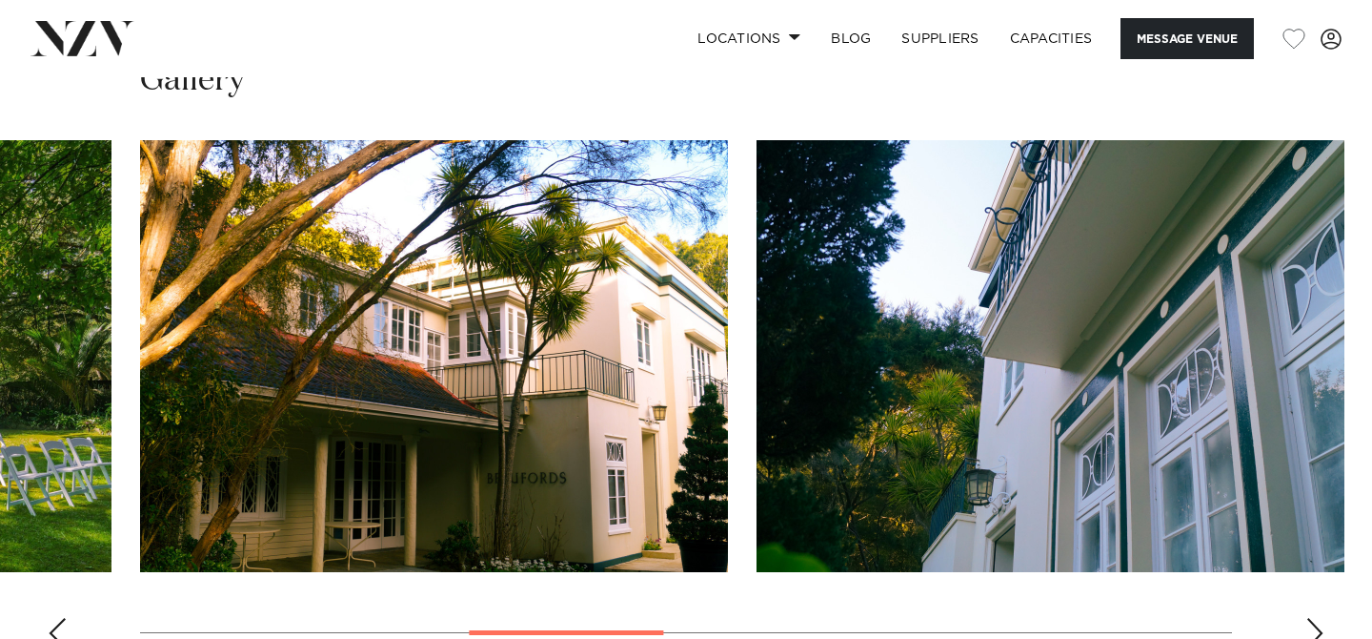
click at [1316, 618] on div "Next slide" at bounding box center [1315, 633] width 19 height 30
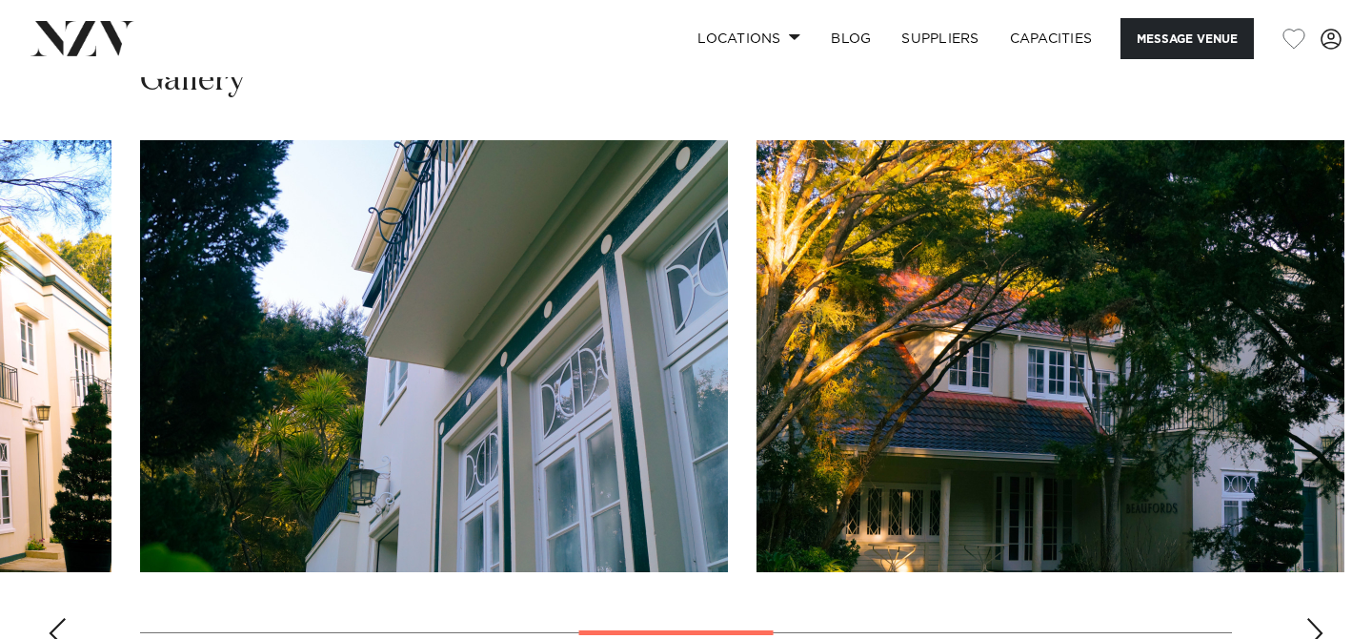
scroll to position [1787, 0]
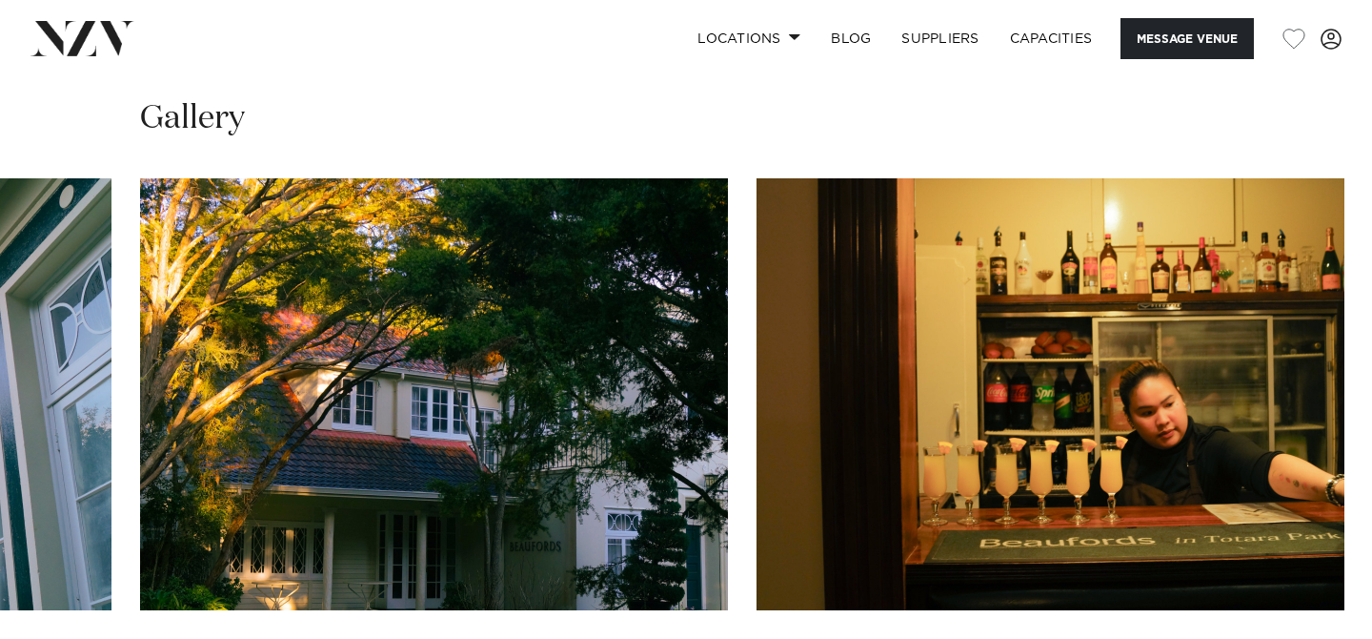
click at [1326, 527] on swiper-container at bounding box center [686, 439] width 1372 height 523
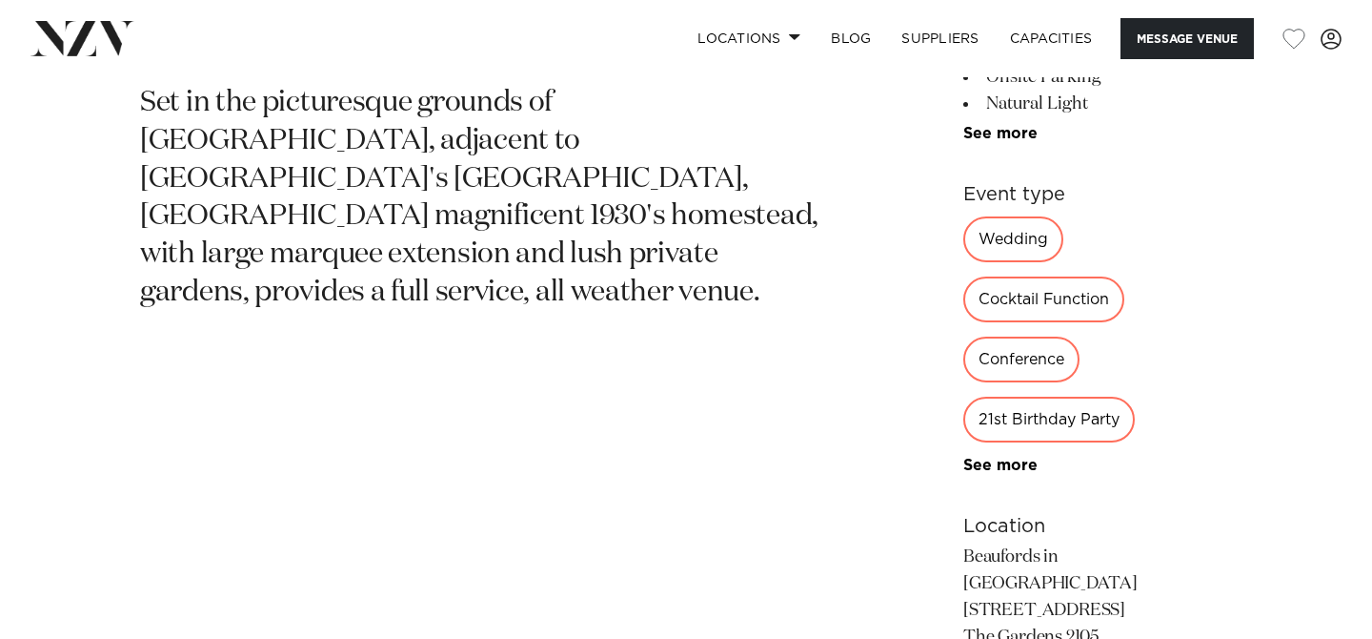
scroll to position [930, 0]
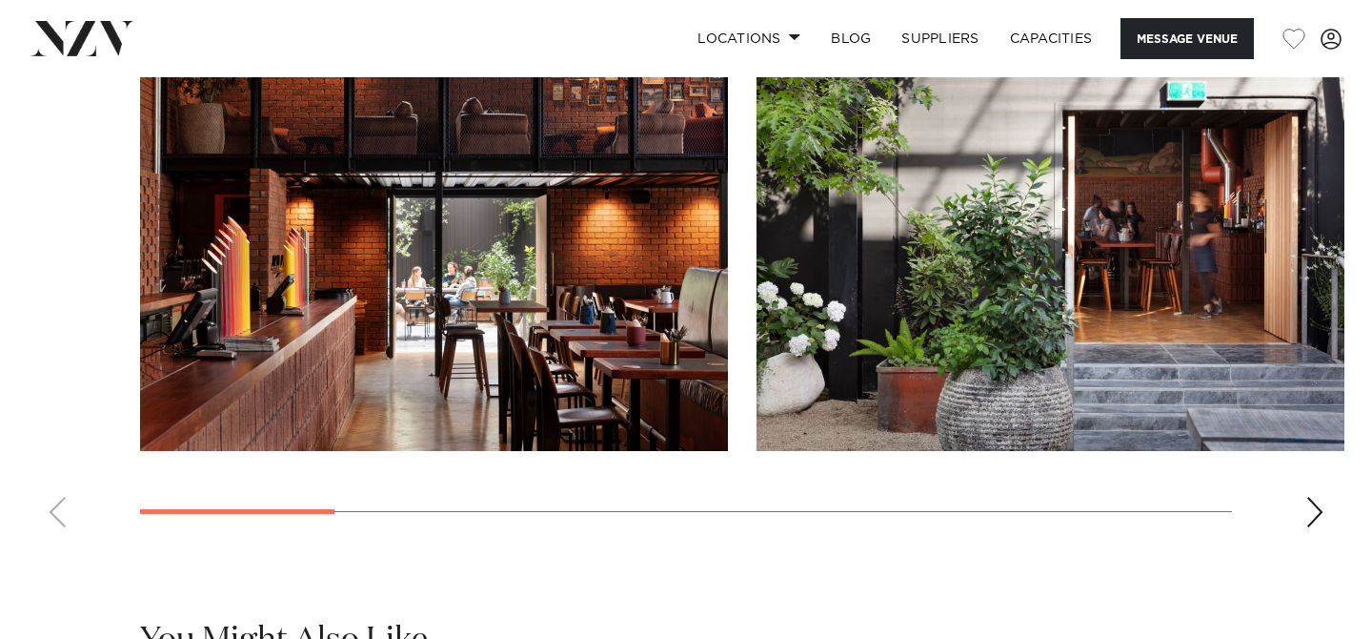
scroll to position [1801, 0]
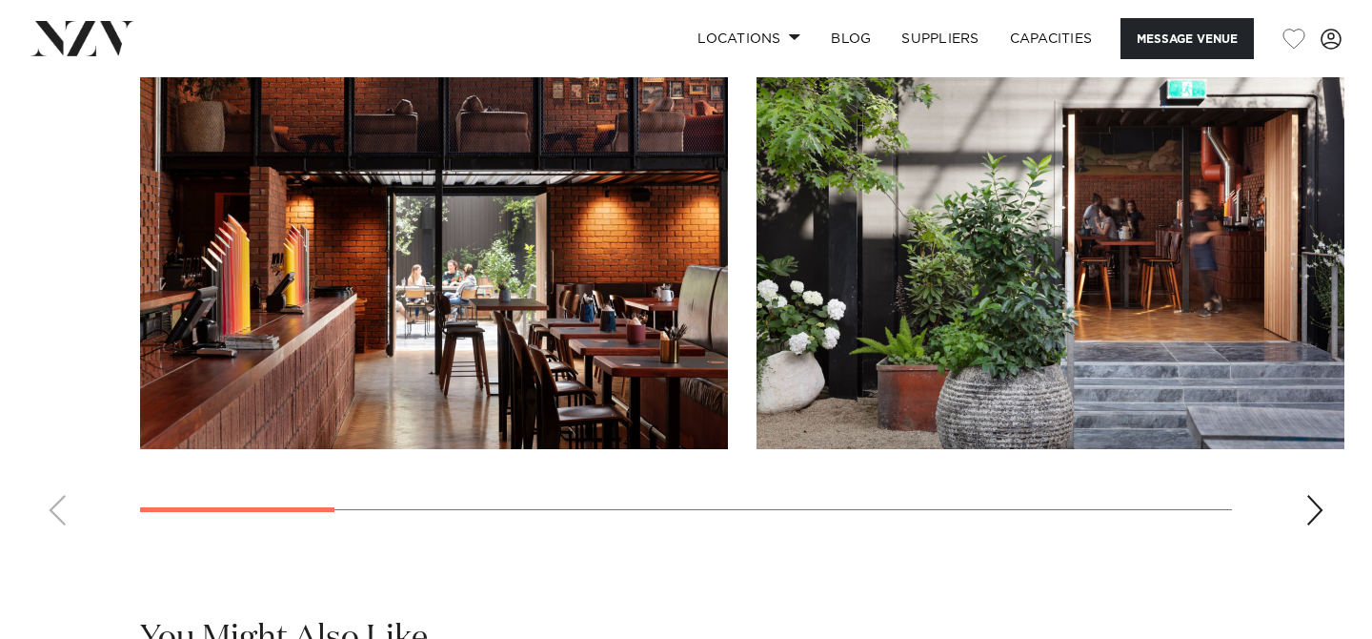
click at [1321, 525] on div "Next slide" at bounding box center [1315, 510] width 19 height 30
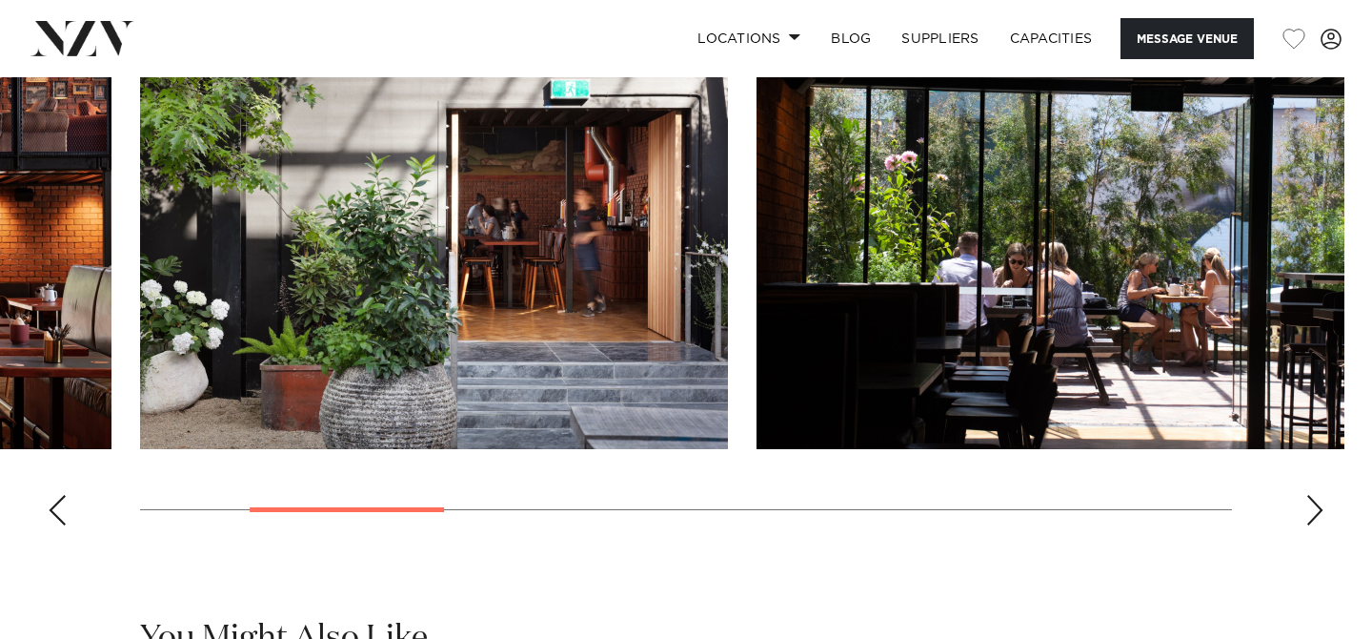
click at [1320, 525] on div "Next slide" at bounding box center [1315, 510] width 19 height 30
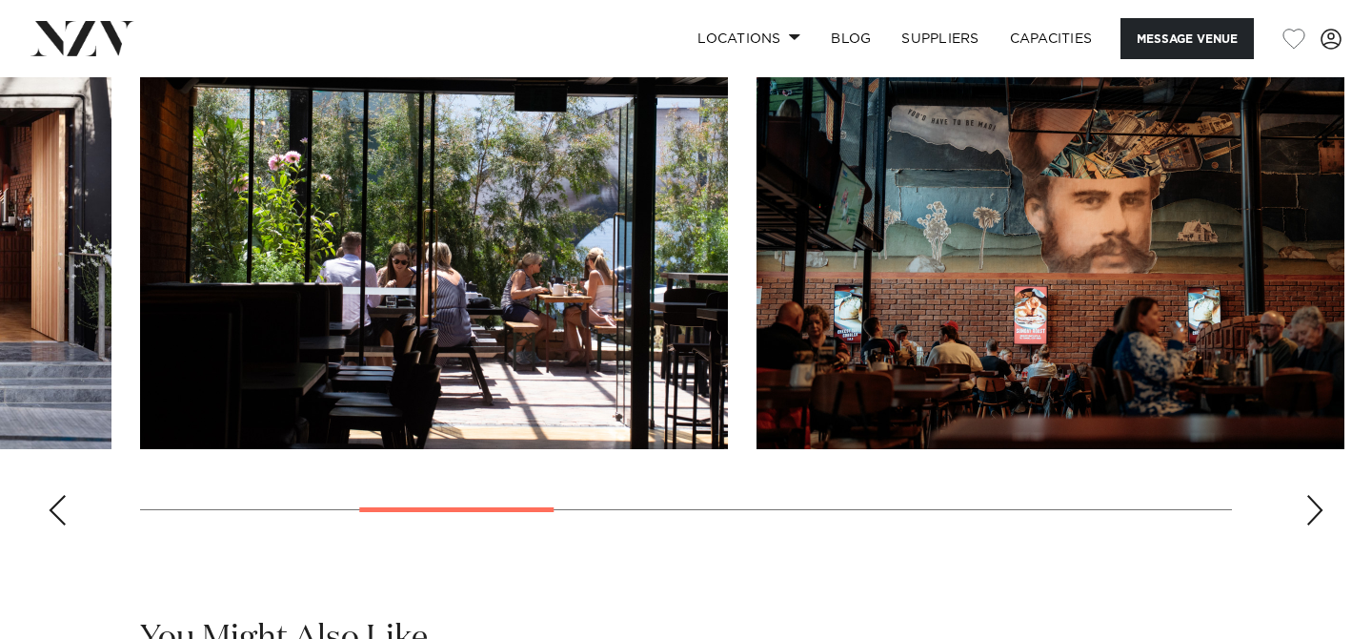
click at [1320, 525] on div "Next slide" at bounding box center [1315, 510] width 19 height 30
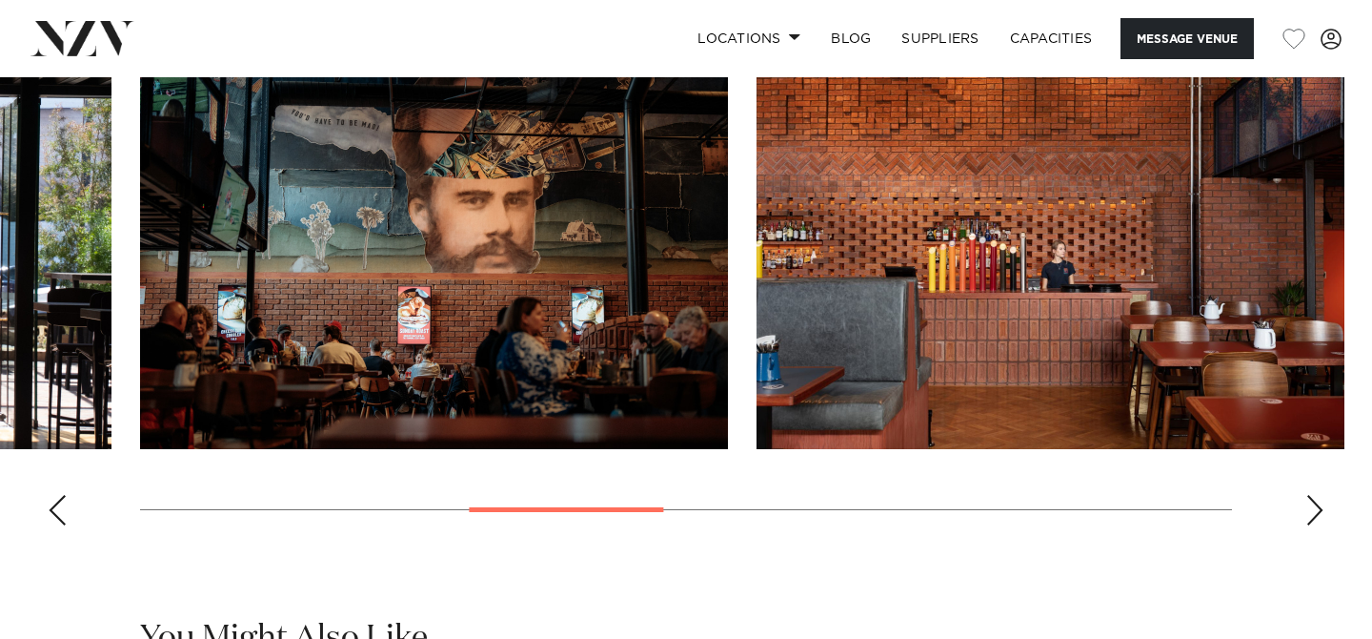
click at [1320, 525] on div "Next slide" at bounding box center [1315, 510] width 19 height 30
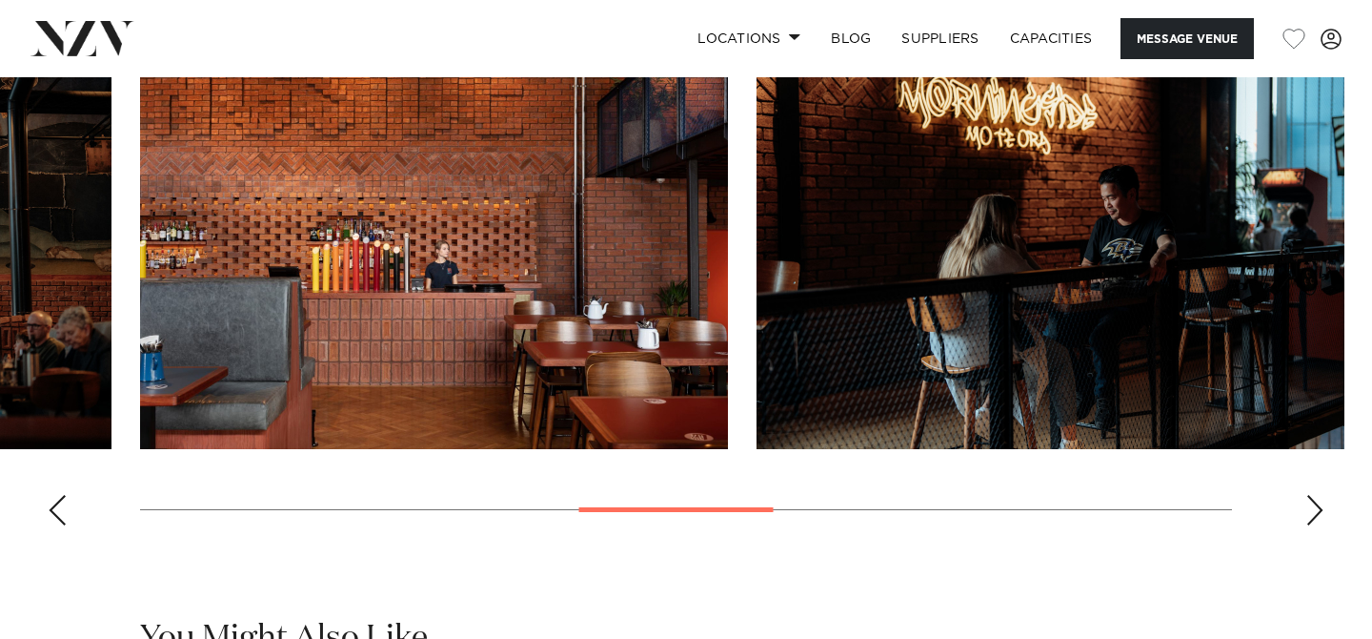
click at [1320, 525] on div "Next slide" at bounding box center [1315, 510] width 19 height 30
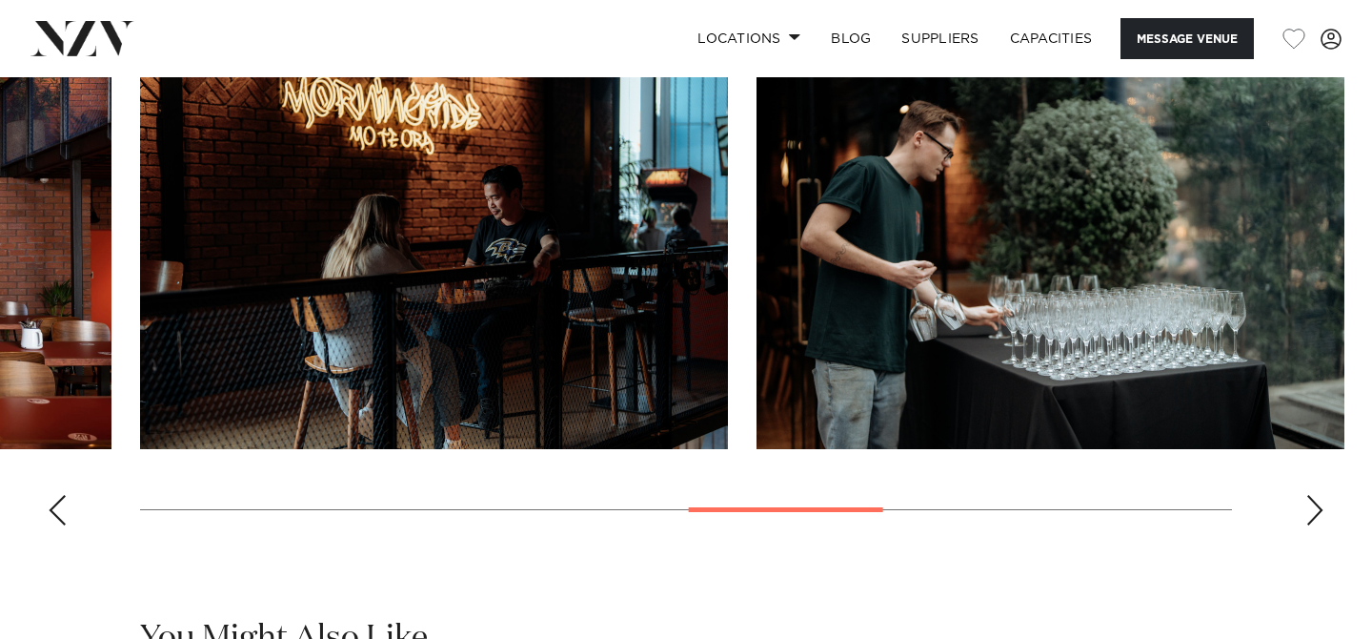
click at [1320, 525] on div "Next slide" at bounding box center [1315, 510] width 19 height 30
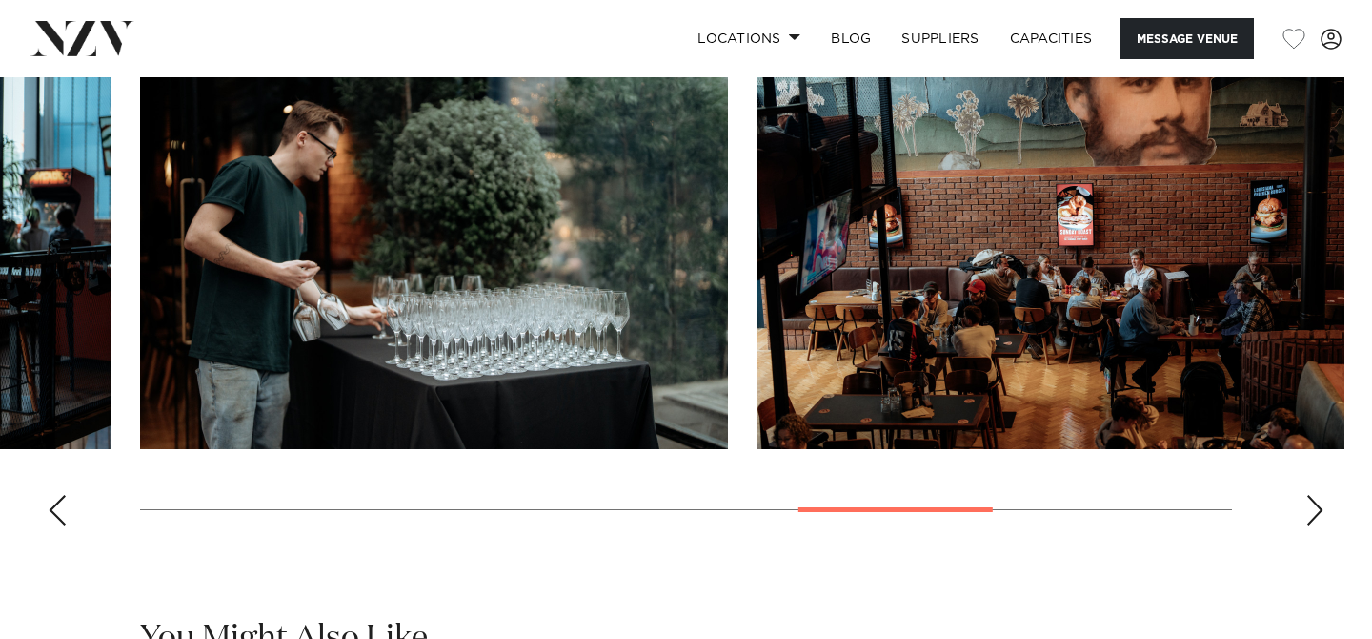
click at [1320, 525] on div "Next slide" at bounding box center [1315, 510] width 19 height 30
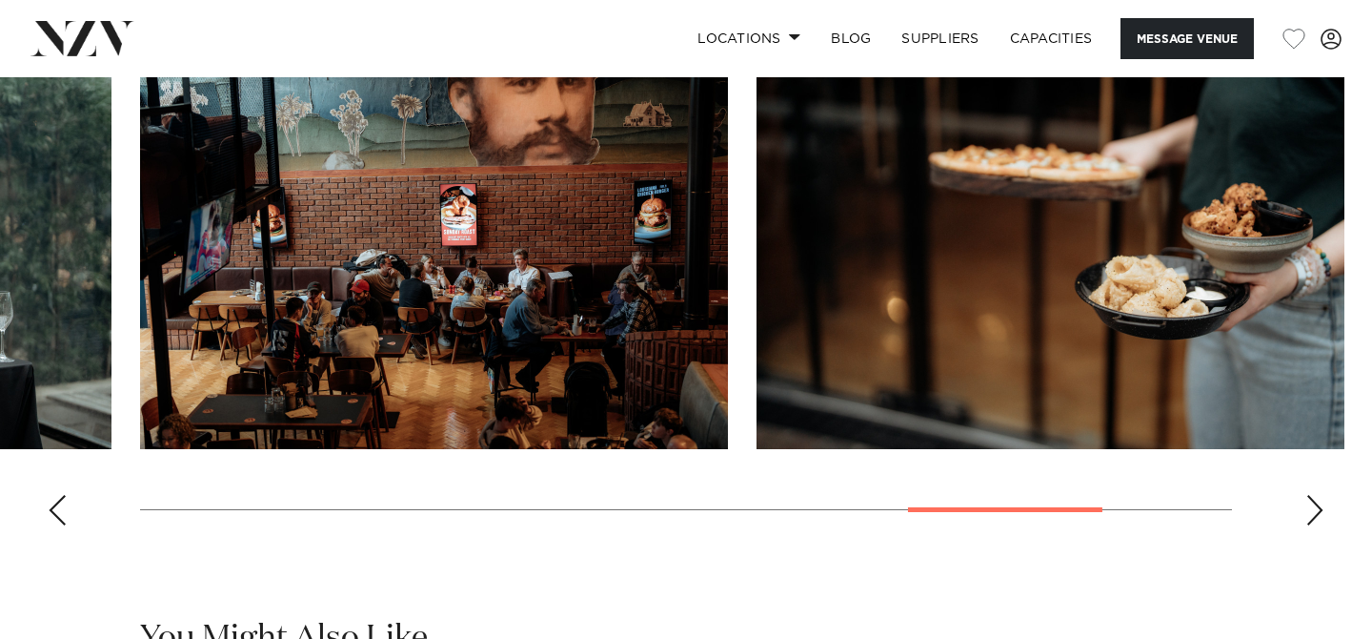
click at [1320, 525] on div "Next slide" at bounding box center [1315, 510] width 19 height 30
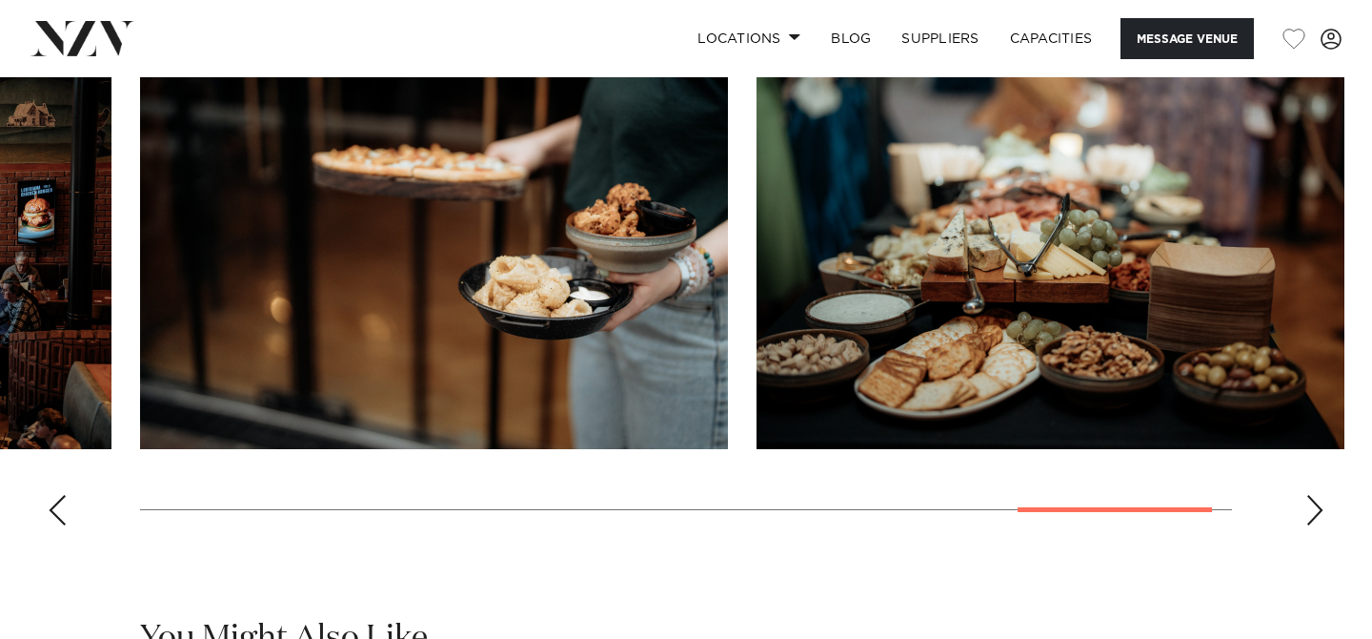
click at [1320, 525] on div "Next slide" at bounding box center [1315, 510] width 19 height 30
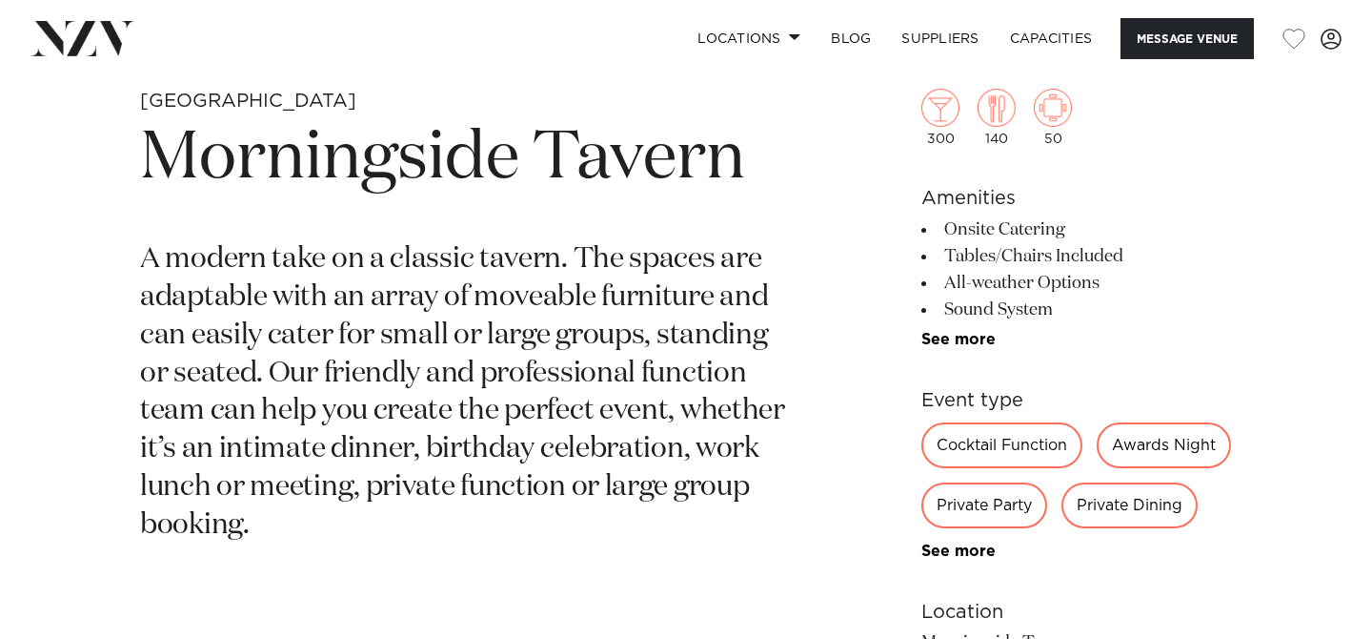
scroll to position [706, 0]
